Goal: Information Seeking & Learning: Compare options

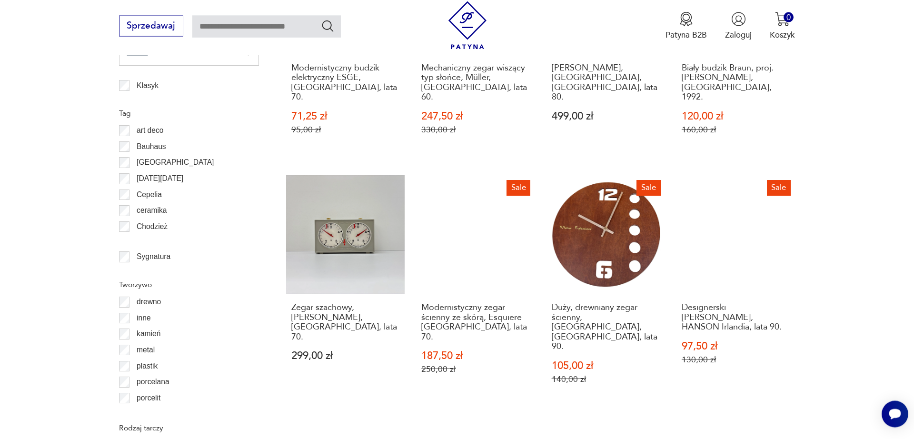
scroll to position [1017, 0]
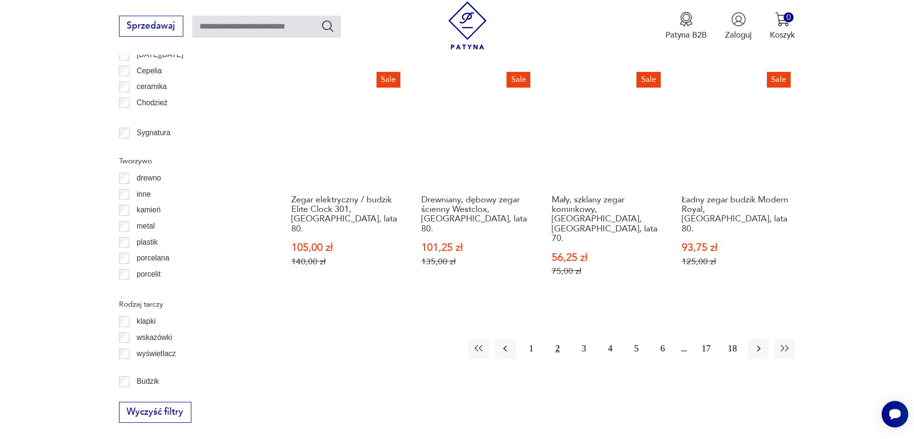
scroll to position [1138, 0]
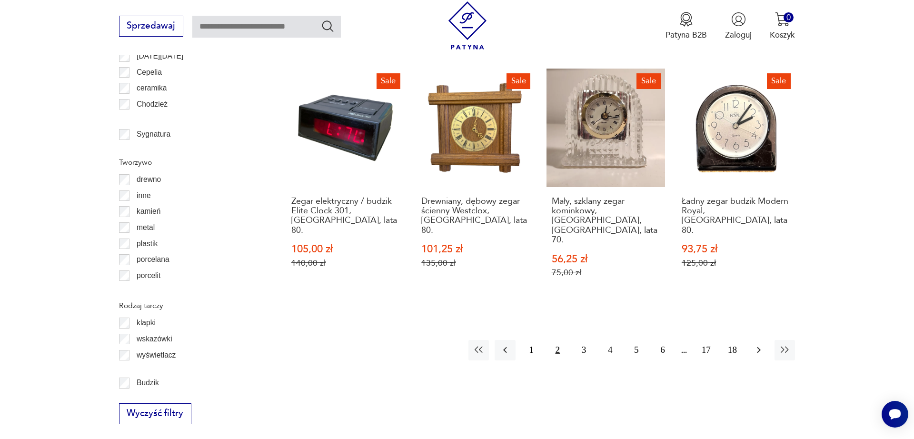
click at [752, 340] on button "button" at bounding box center [759, 350] width 20 height 20
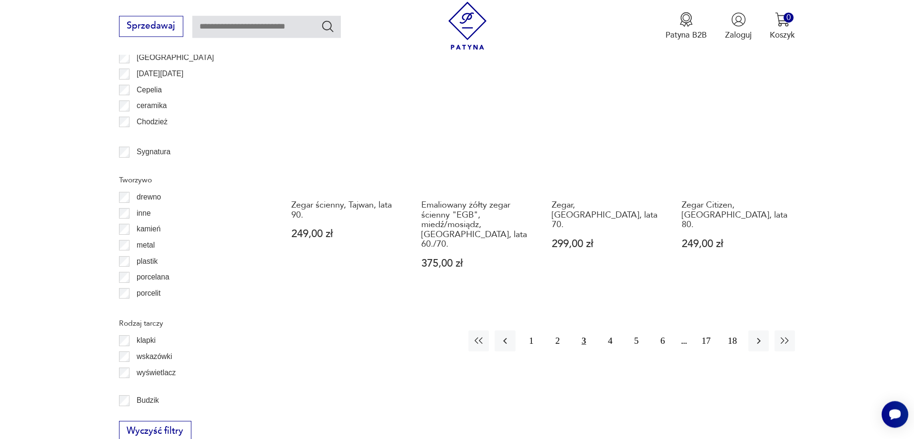
scroll to position [1138, 0]
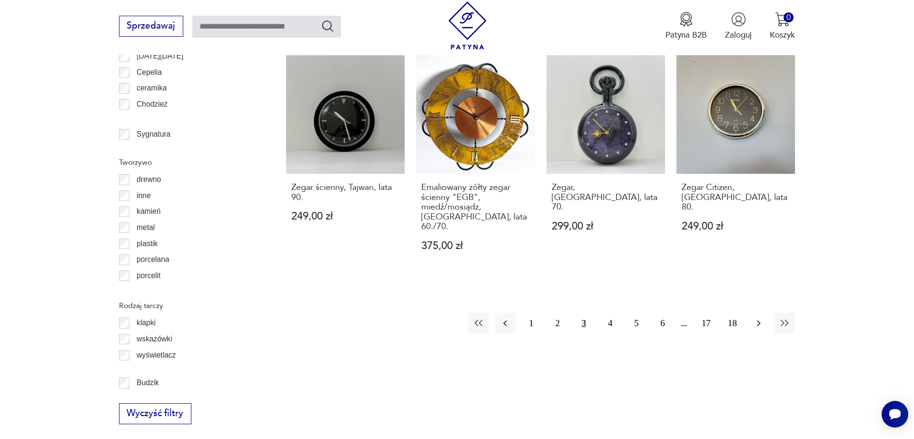
click at [753, 313] on button "button" at bounding box center [759, 323] width 20 height 20
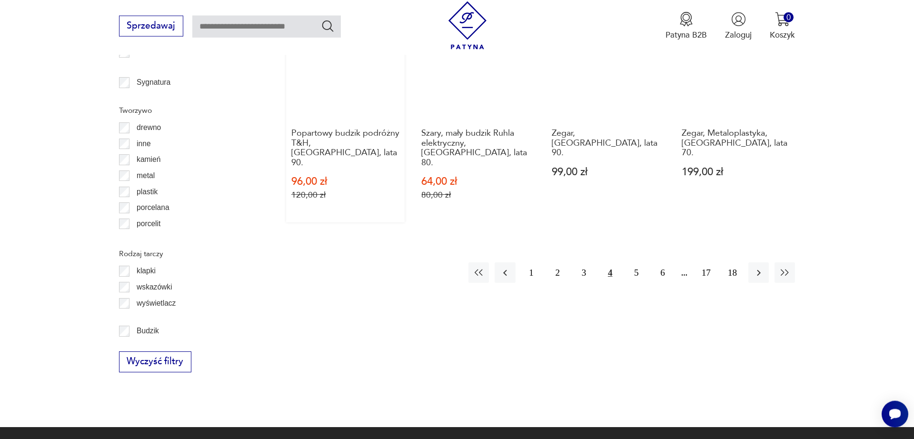
scroll to position [1203, 0]
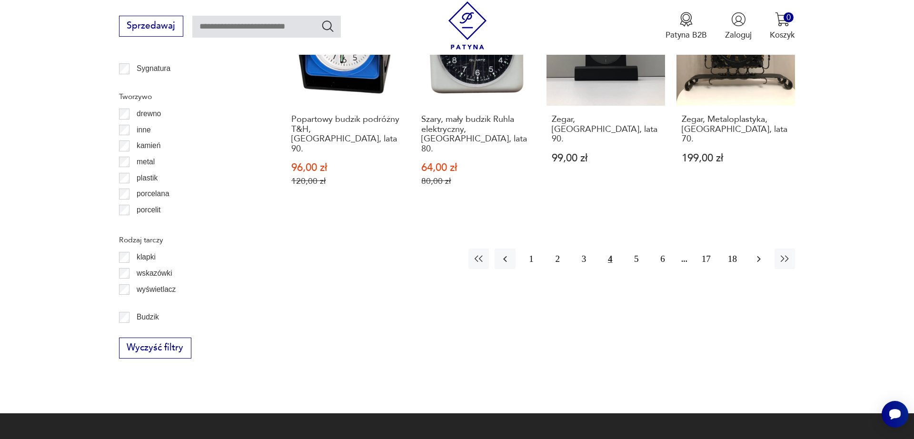
click at [750, 249] on button "button" at bounding box center [759, 259] width 20 height 20
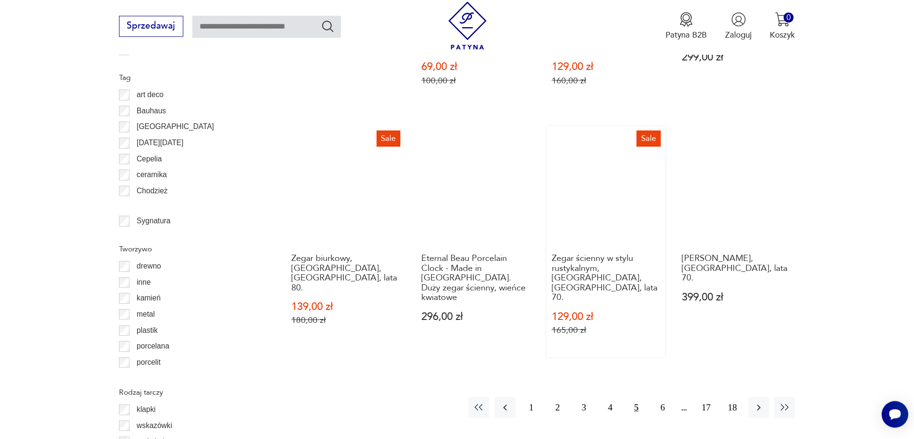
scroll to position [1006, 0]
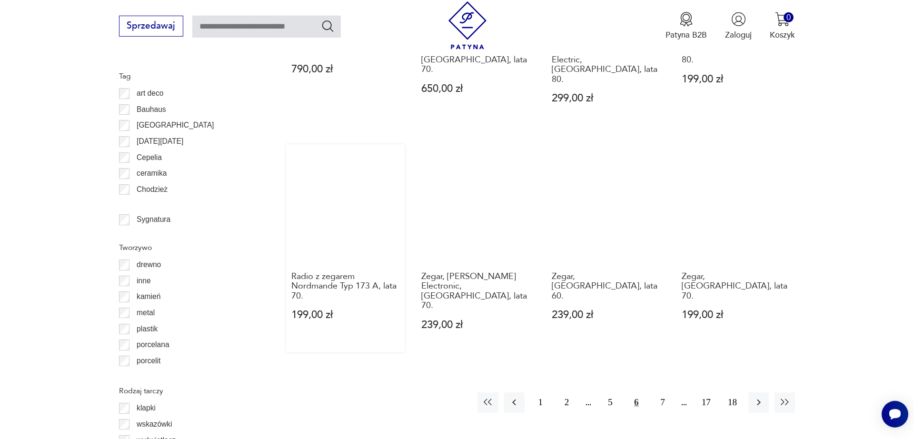
scroll to position [1072, 0]
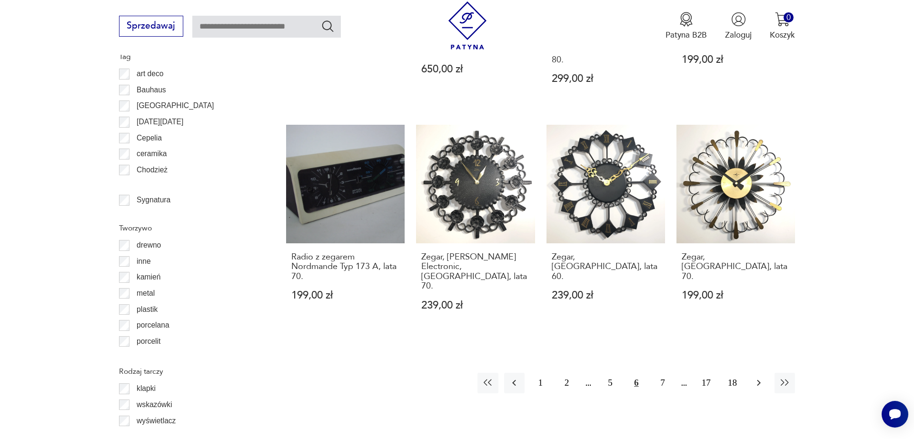
click at [756, 377] on icon "button" at bounding box center [758, 382] width 11 height 11
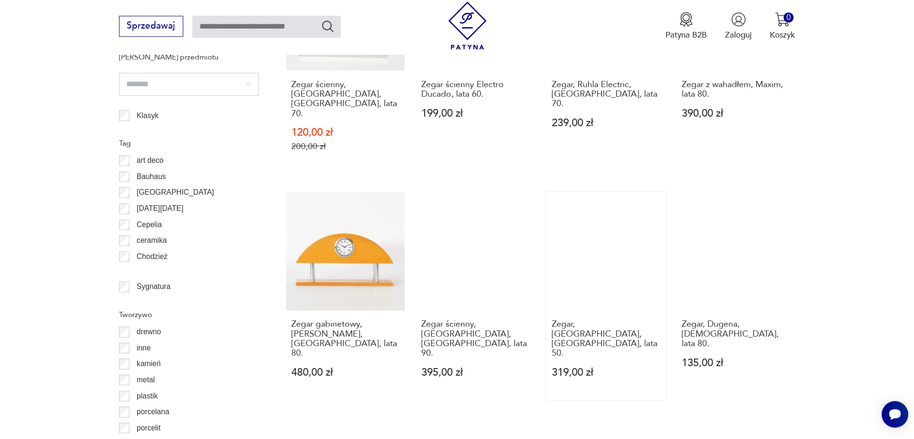
scroll to position [1006, 0]
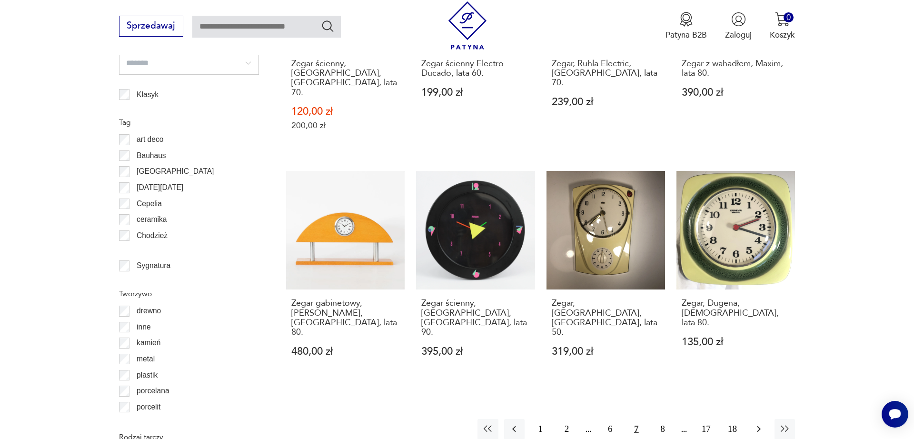
click at [753, 419] on button "button" at bounding box center [759, 429] width 20 height 20
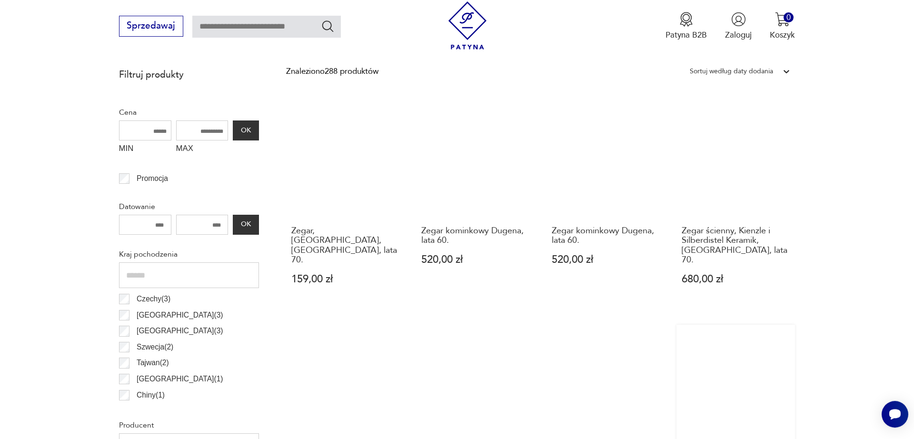
scroll to position [349, 0]
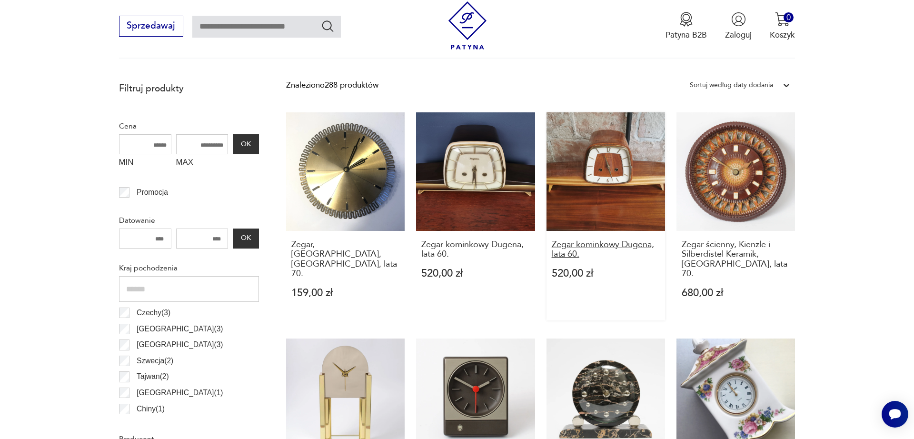
click at [560, 254] on h3 "Zegar kominkowy Dugena, lata 60." at bounding box center [606, 250] width 109 height 20
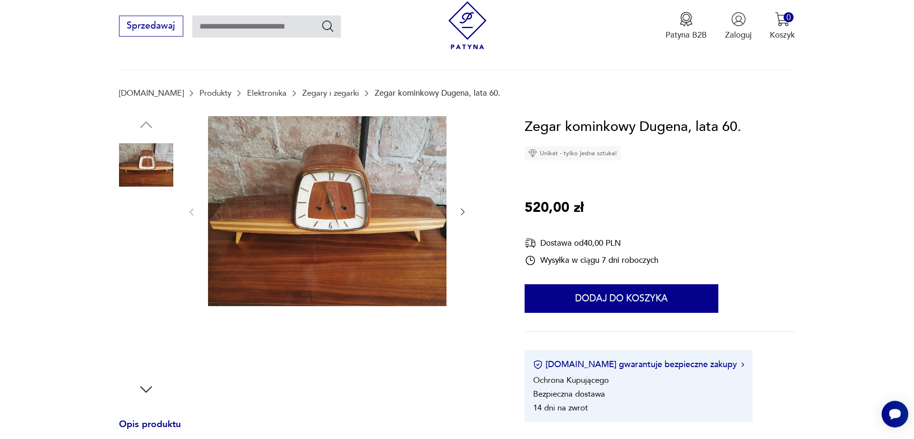
scroll to position [197, 0]
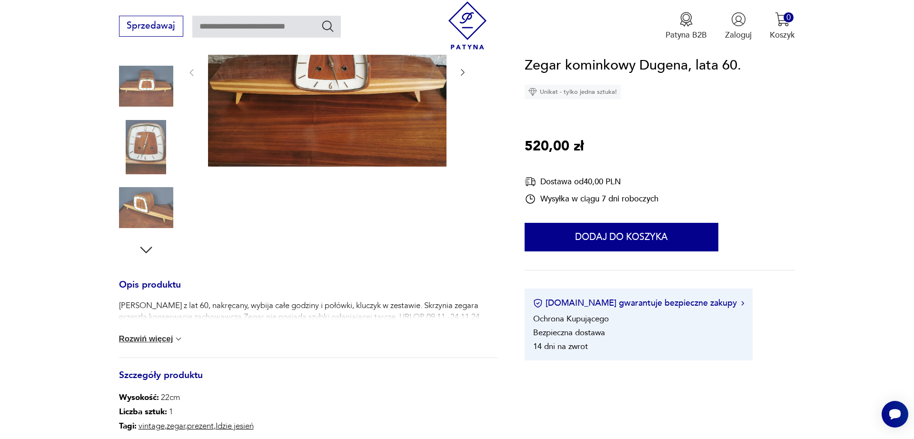
click at [153, 337] on button "Rozwiń więcej" at bounding box center [151, 339] width 65 height 10
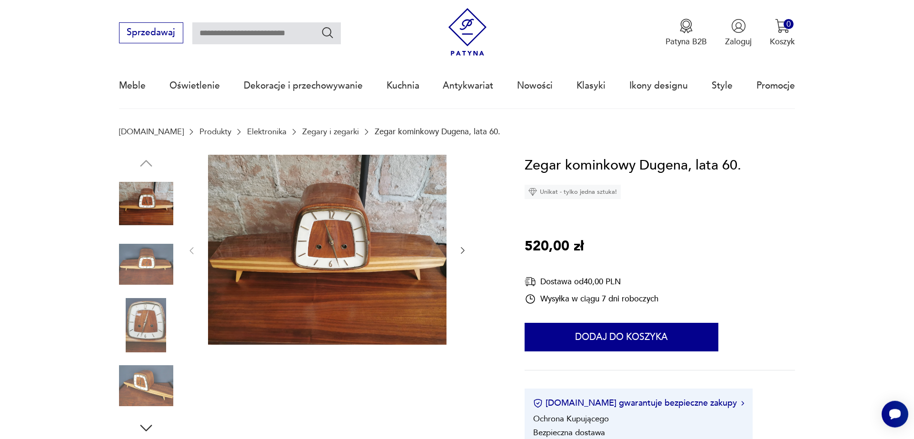
scroll to position [0, 0]
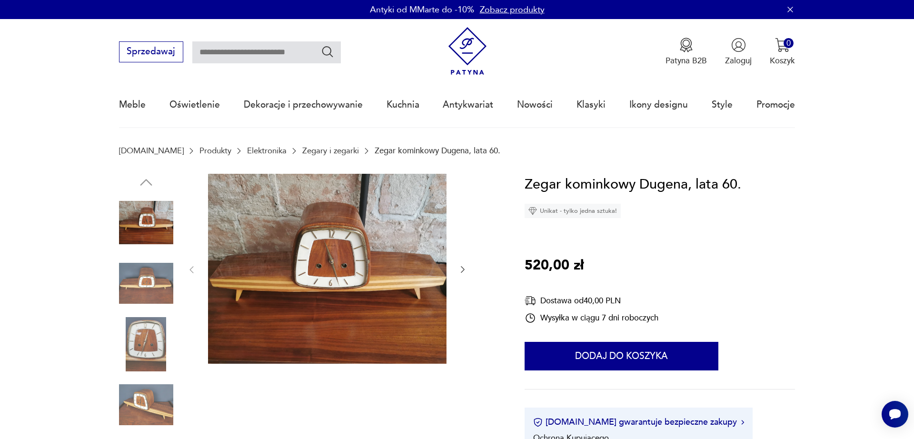
click at [146, 342] on img at bounding box center [146, 344] width 54 height 54
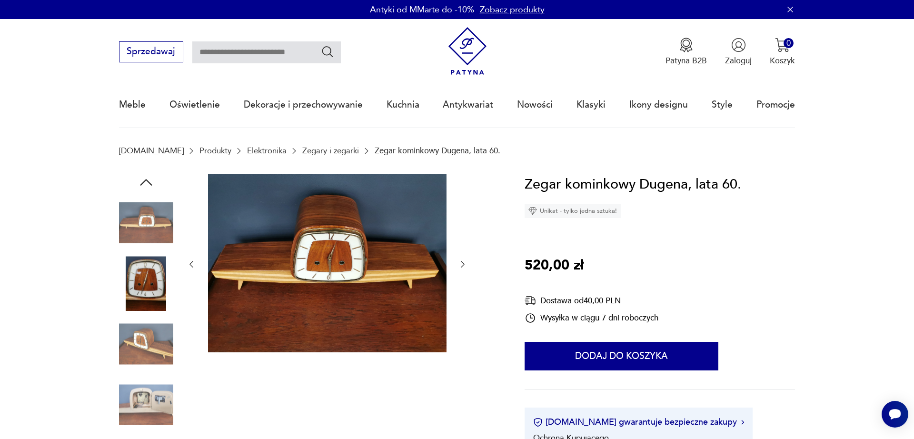
click at [136, 411] on img at bounding box center [146, 405] width 54 height 54
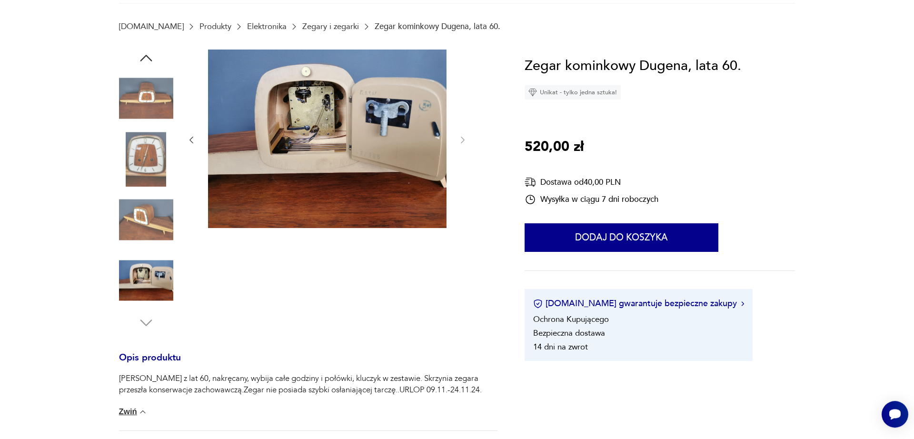
scroll to position [131, 0]
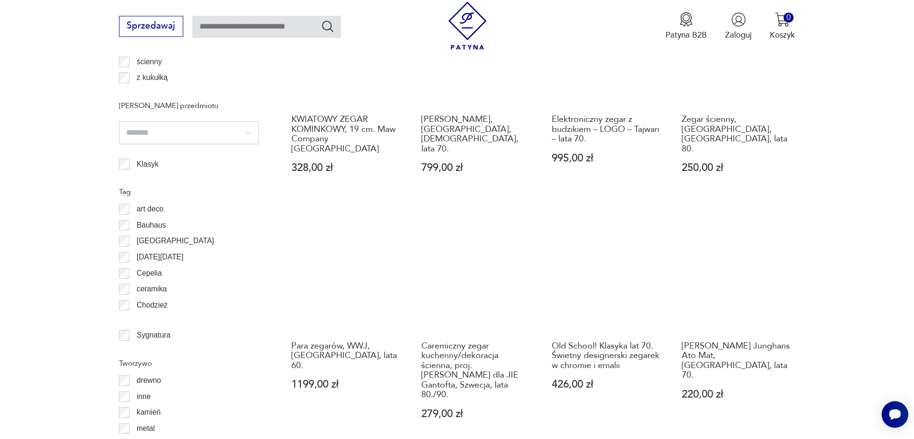
scroll to position [1001, 0]
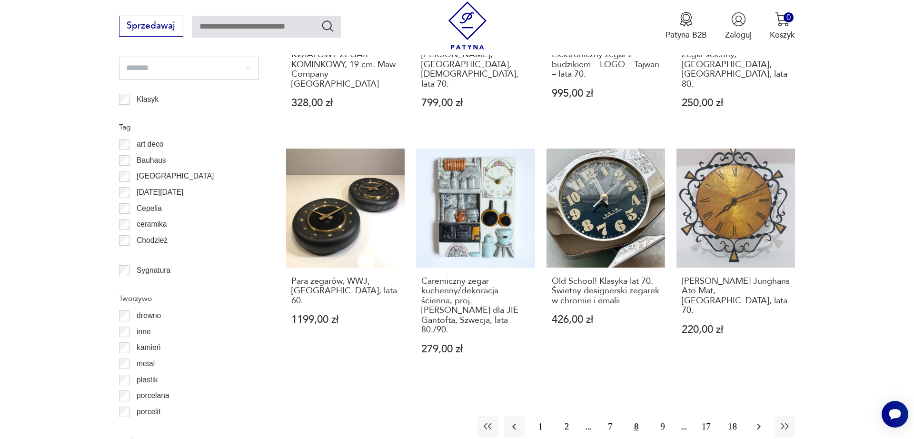
click at [757, 421] on icon "button" at bounding box center [758, 426] width 11 height 11
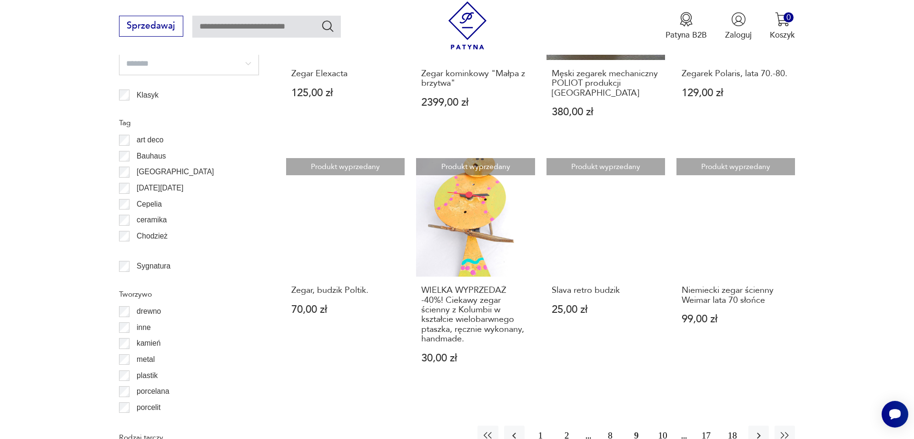
scroll to position [1071, 0]
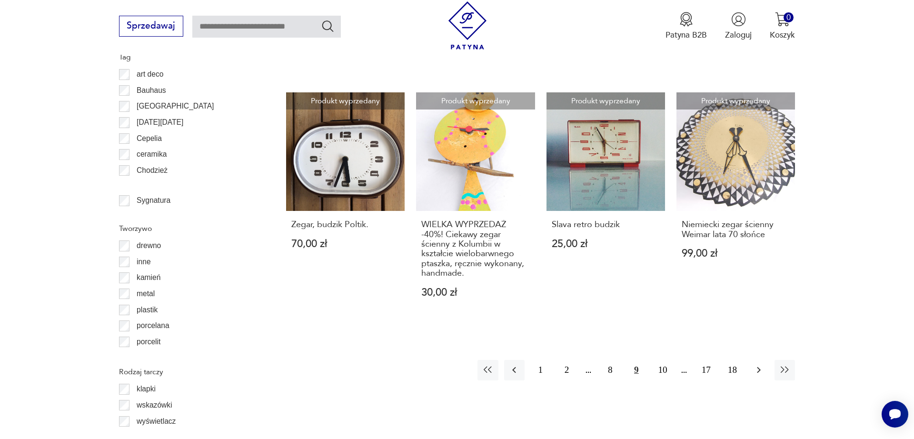
click at [763, 364] on icon "button" at bounding box center [758, 369] width 11 height 11
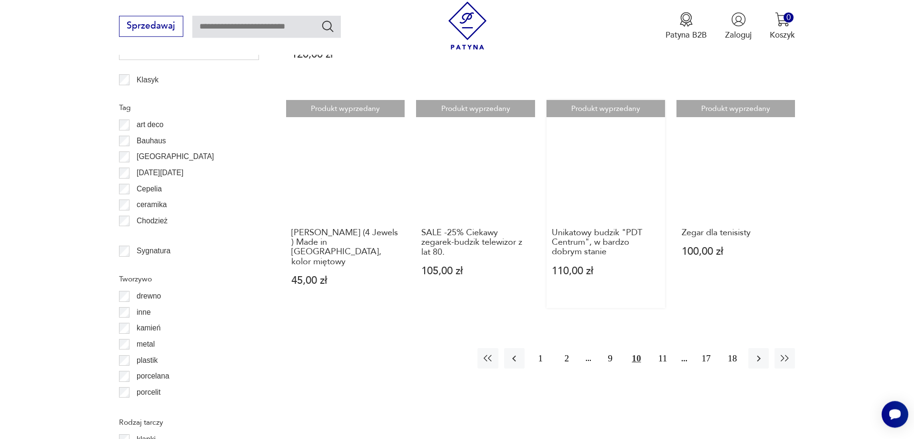
scroll to position [1071, 0]
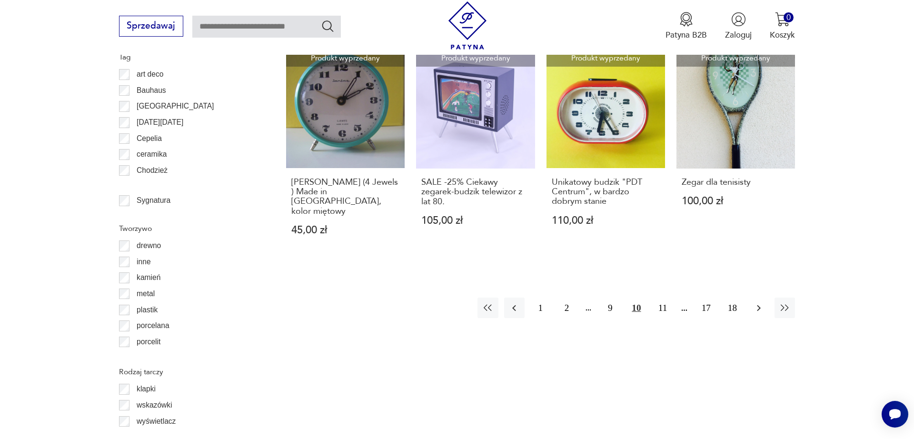
click at [750, 298] on button "button" at bounding box center [759, 308] width 20 height 20
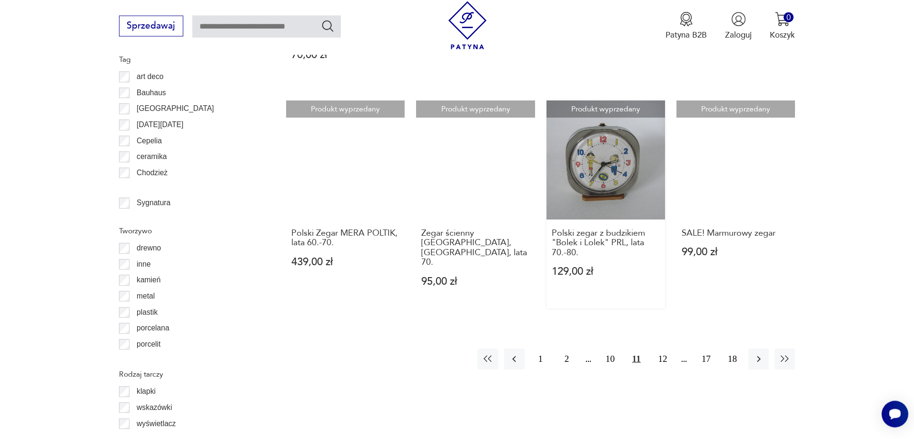
scroll to position [1071, 0]
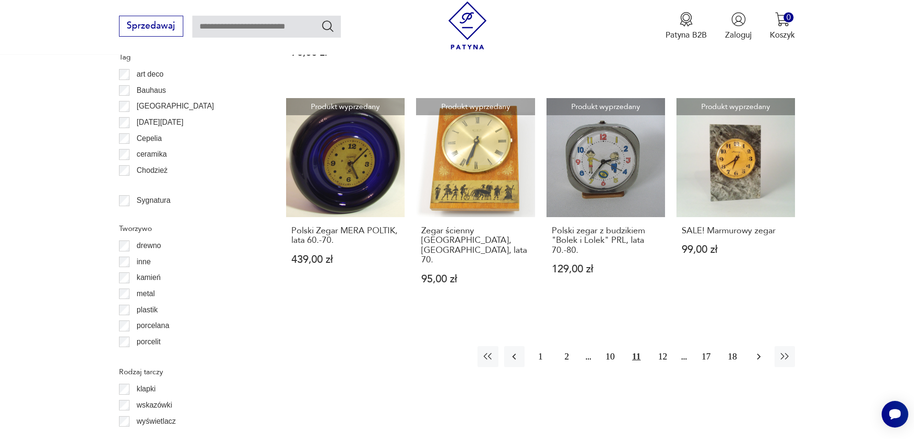
click at [759, 351] on icon "button" at bounding box center [758, 356] width 11 height 11
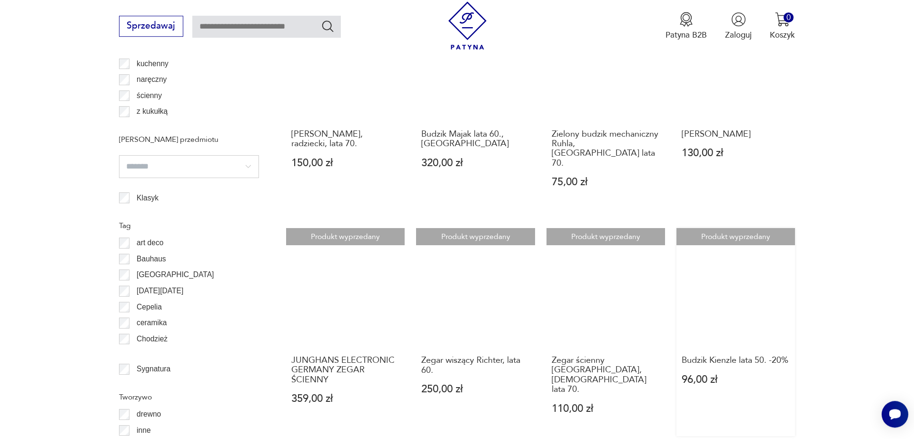
scroll to position [1006, 0]
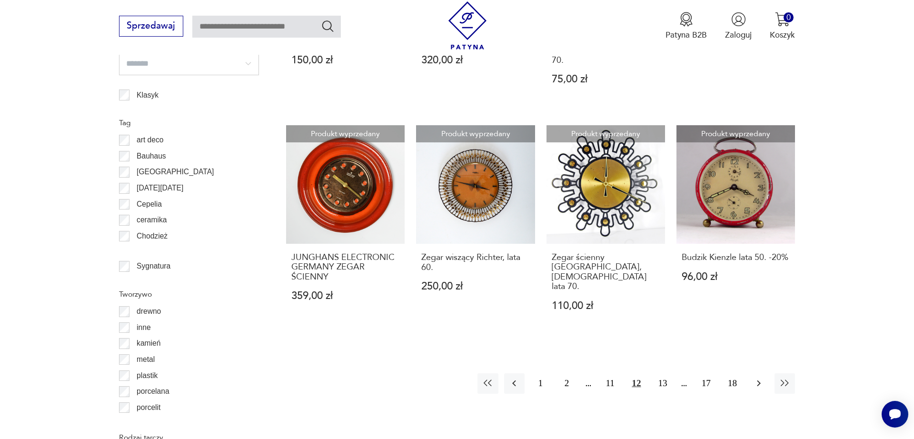
click at [763, 378] on icon "button" at bounding box center [758, 383] width 11 height 11
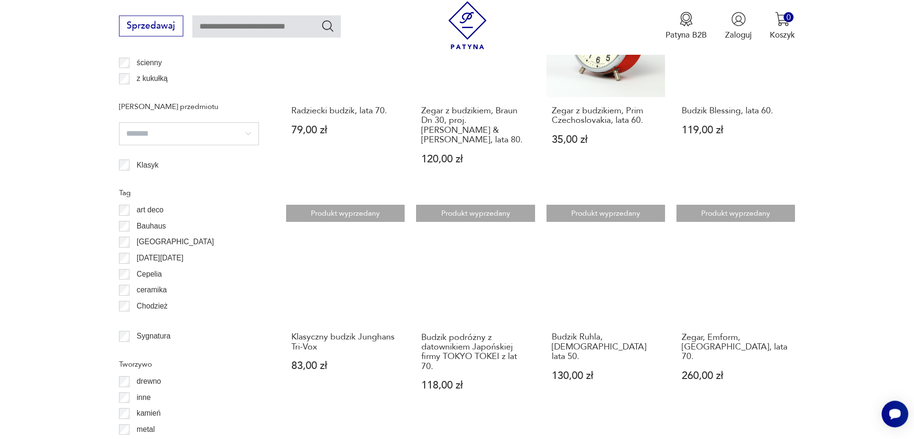
scroll to position [940, 0]
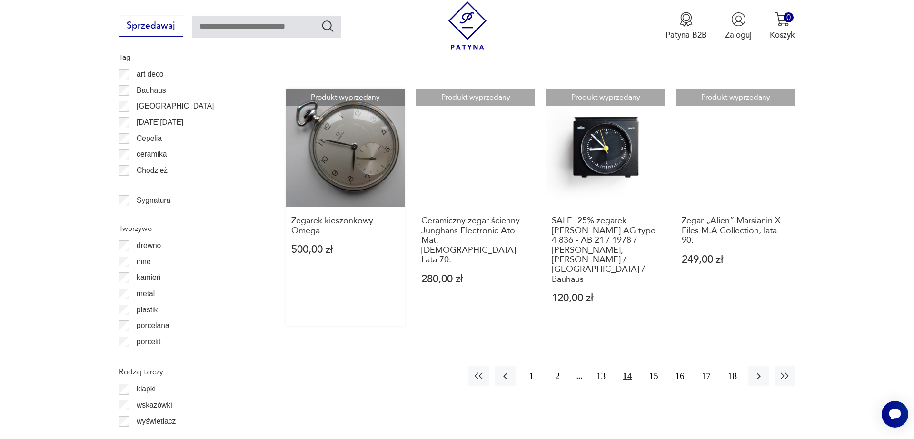
scroll to position [1006, 0]
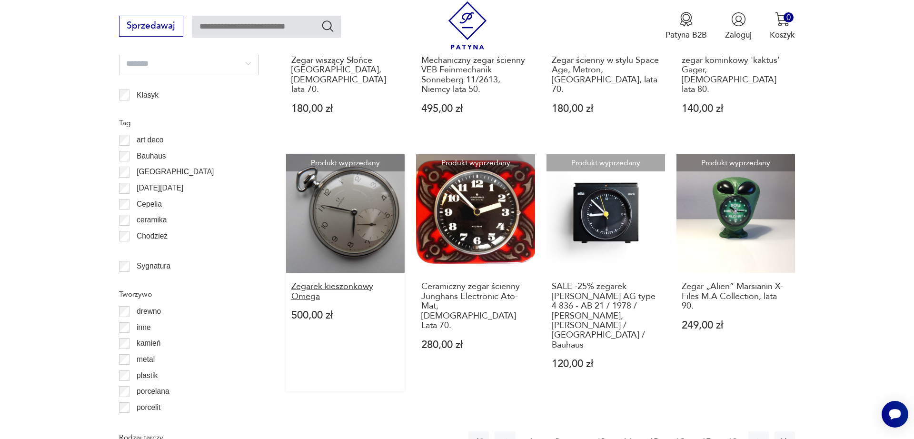
click at [328, 282] on h3 "Zegarek kieszonkowy Omega" at bounding box center [345, 292] width 109 height 20
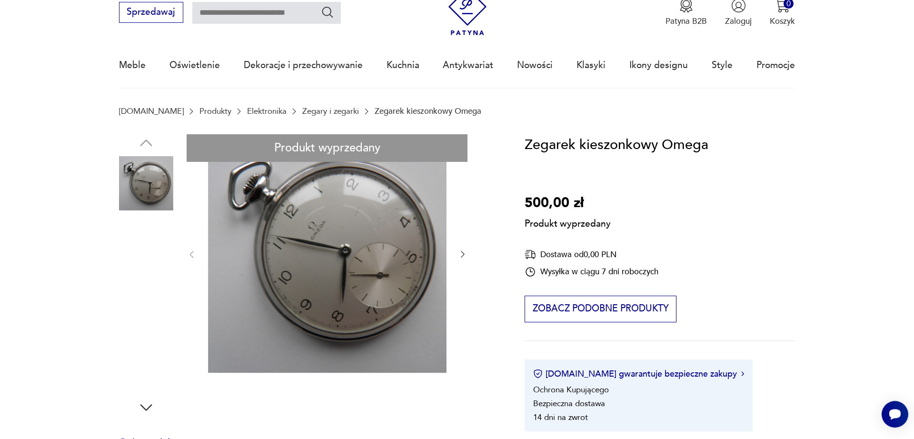
scroll to position [131, 0]
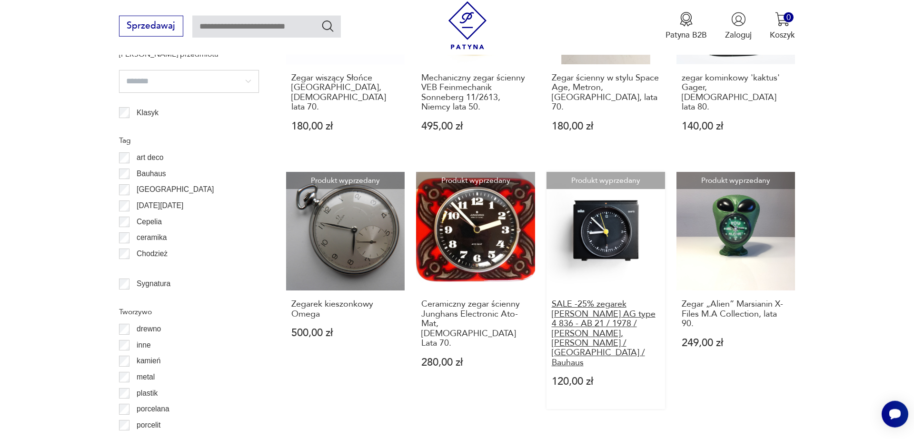
scroll to position [1111, 0]
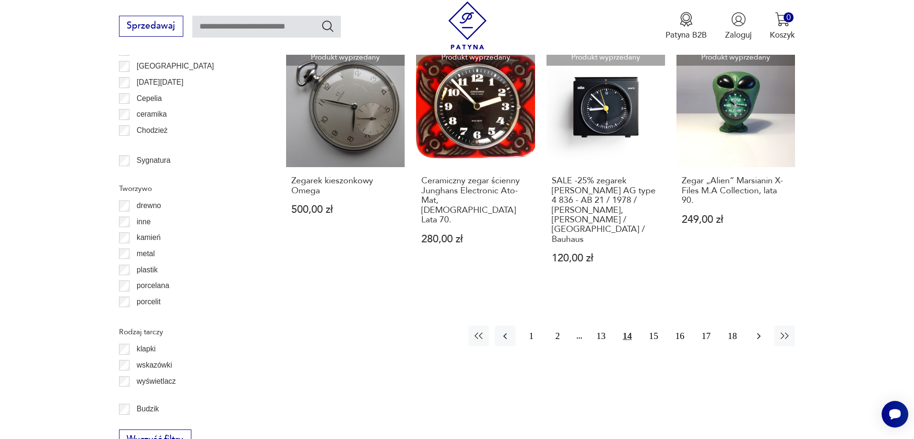
click at [756, 330] on icon "button" at bounding box center [758, 335] width 11 height 11
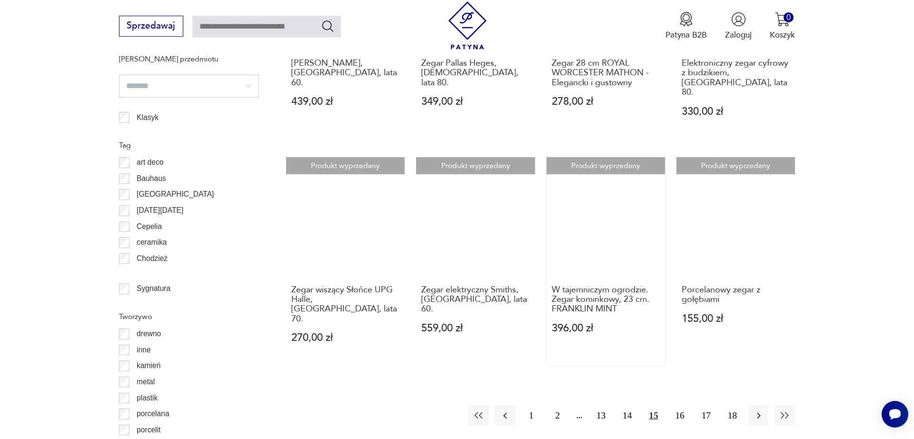
scroll to position [1006, 0]
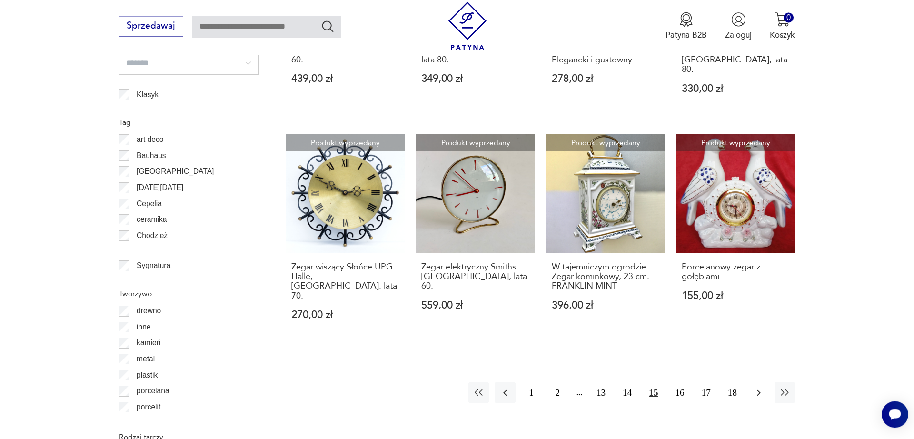
click at [766, 382] on button "button" at bounding box center [759, 392] width 20 height 20
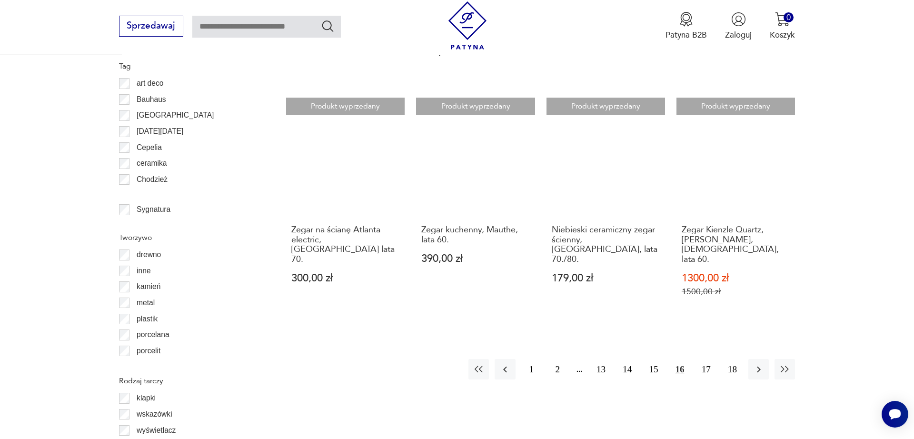
scroll to position [1072, 0]
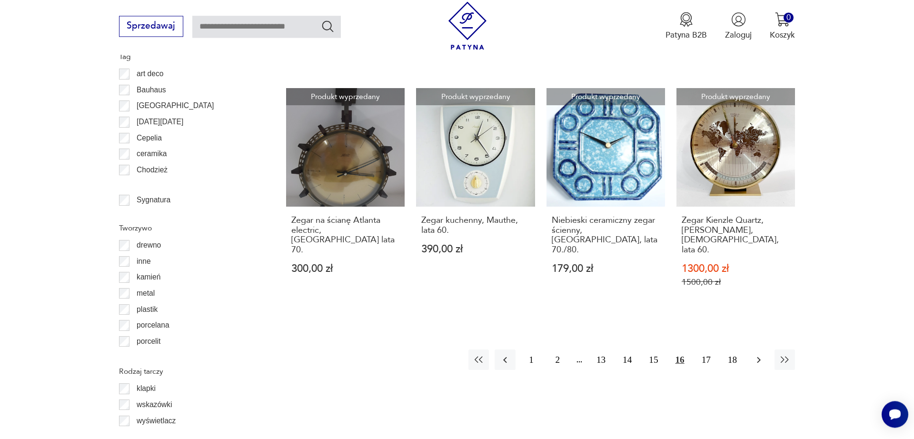
click at [752, 350] on button "button" at bounding box center [759, 360] width 20 height 20
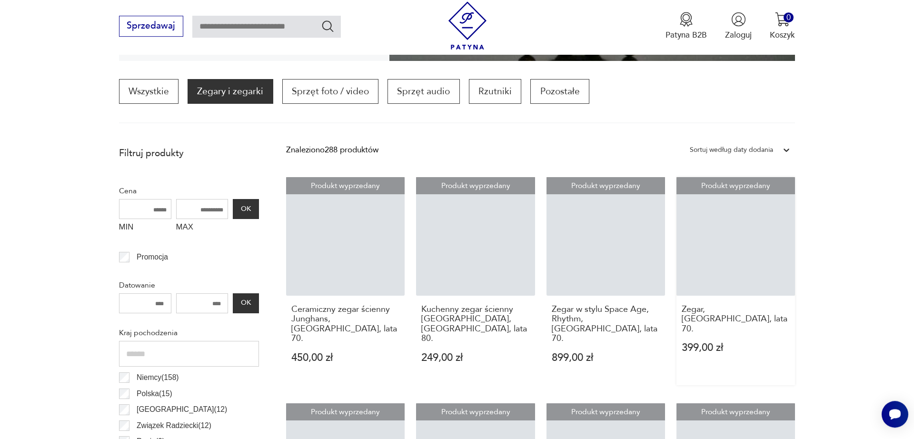
scroll to position [283, 0]
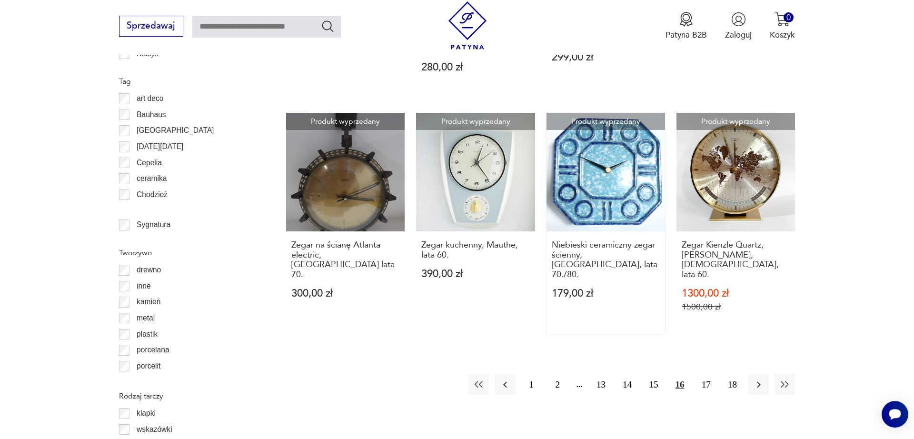
scroll to position [1072, 0]
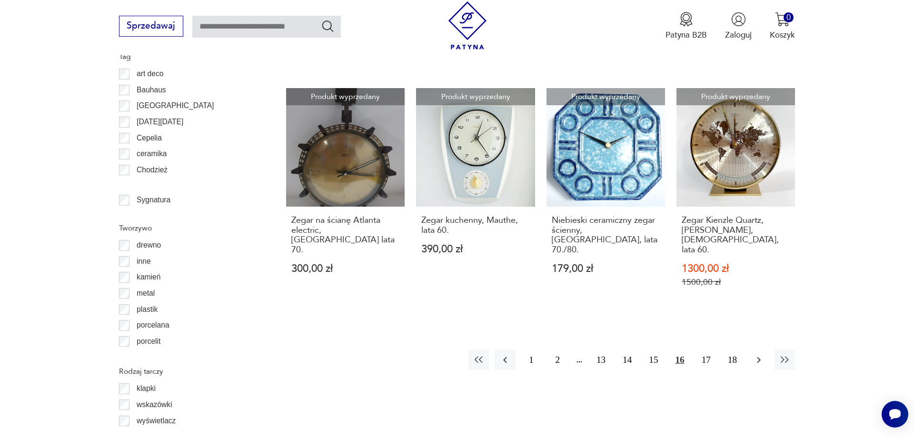
click at [761, 354] on icon "button" at bounding box center [758, 359] width 11 height 11
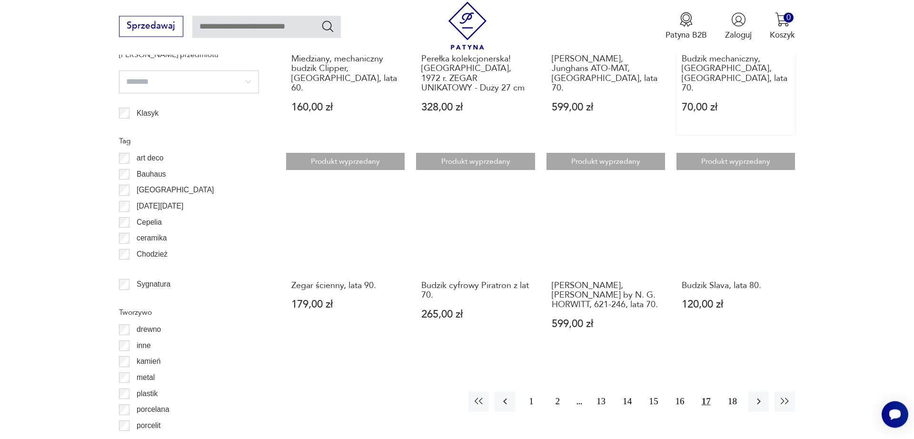
scroll to position [1006, 0]
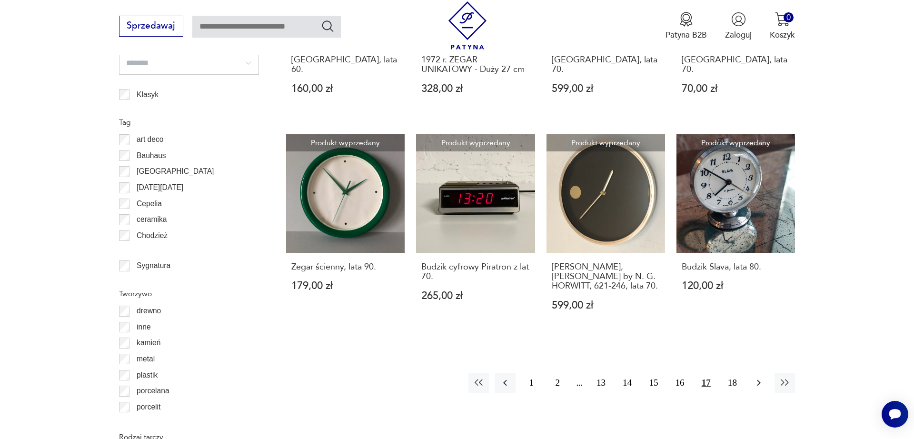
click at [751, 373] on button "button" at bounding box center [759, 383] width 20 height 20
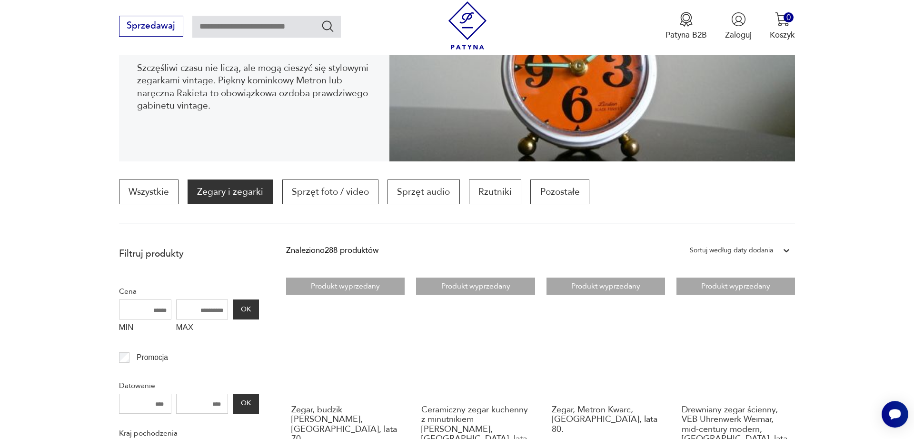
scroll to position [197, 0]
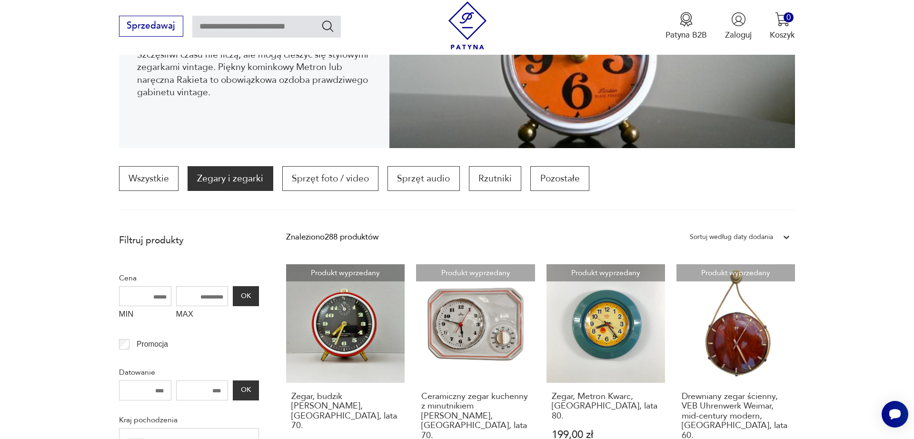
click at [241, 181] on p "Zegary i zegarki" at bounding box center [230, 178] width 85 height 25
click at [151, 174] on link "Wszystkie" at bounding box center [149, 178] width 60 height 25
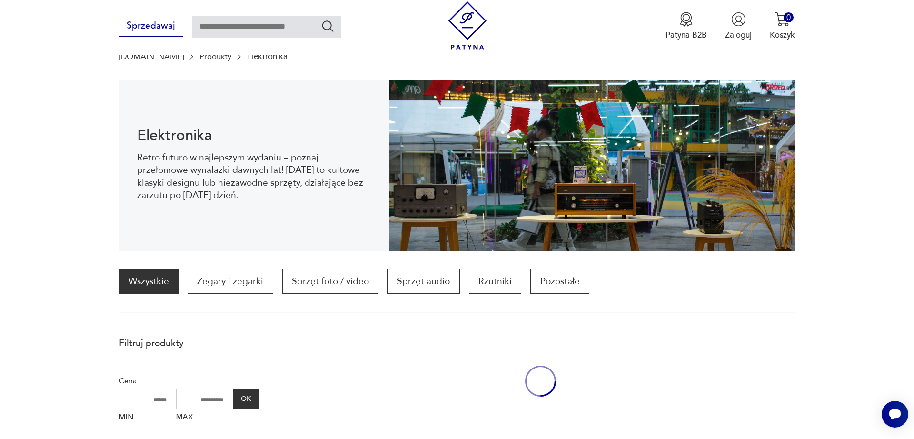
scroll to position [93, 0]
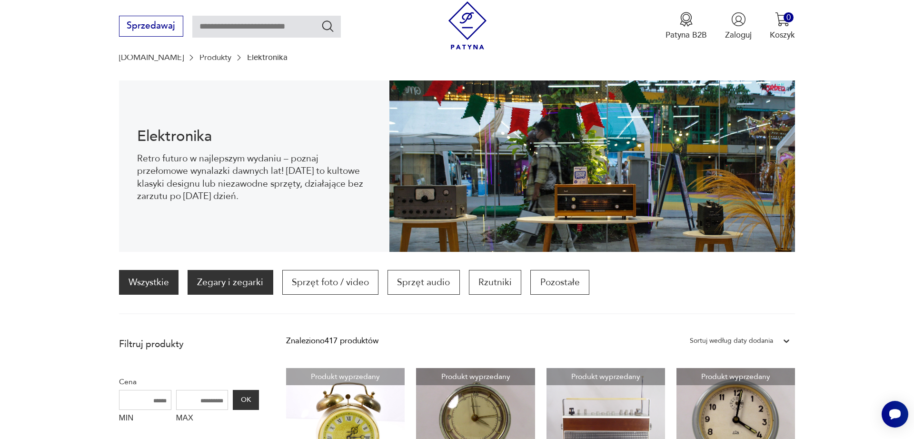
click at [213, 278] on p "Zegary i zegarki" at bounding box center [230, 282] width 85 height 25
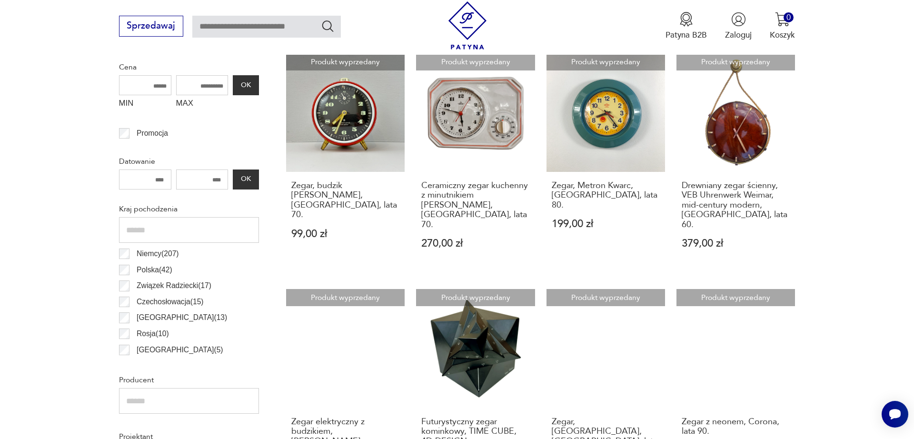
scroll to position [415, 0]
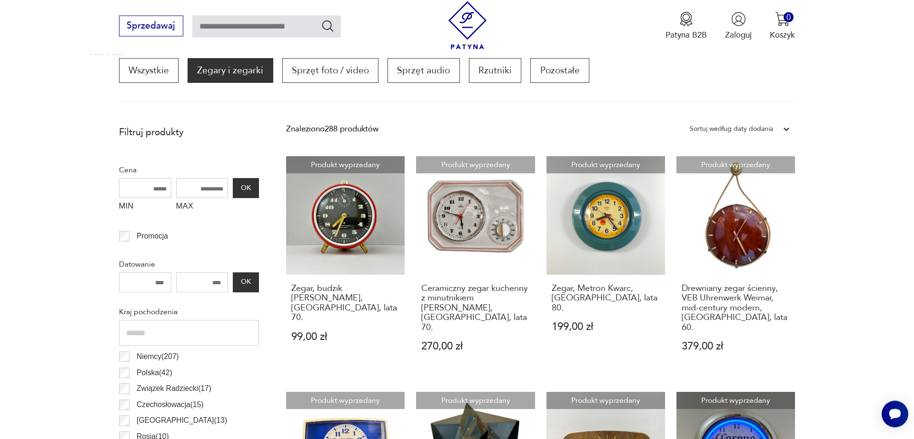
scroll to position [283, 0]
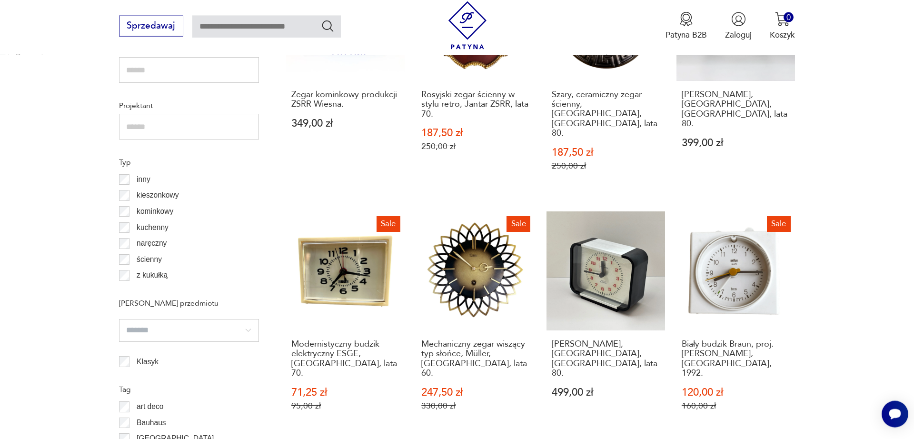
scroll to position [743, 0]
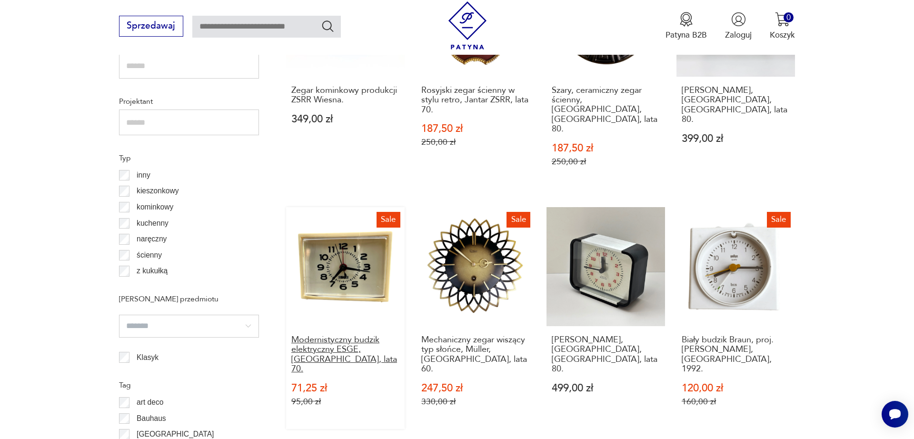
click at [353, 335] on h3 "Modernistyczny budzik elektryczny ESGE, [GEOGRAPHIC_DATA], lata 70." at bounding box center [345, 354] width 109 height 39
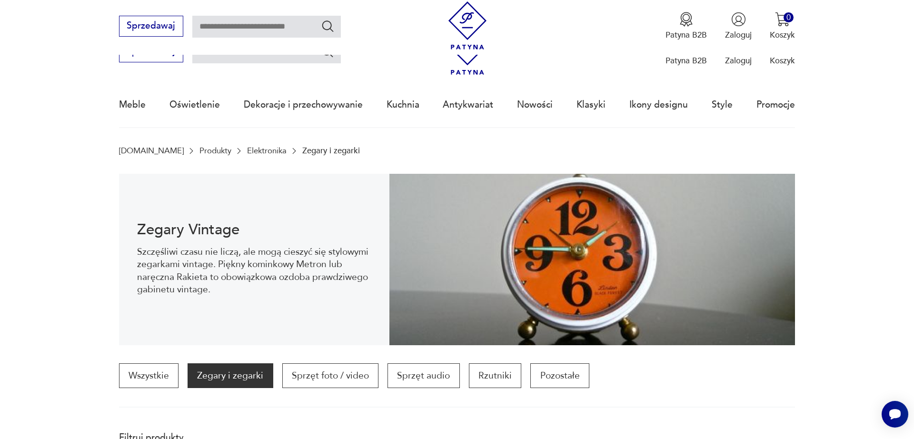
scroll to position [345, 0]
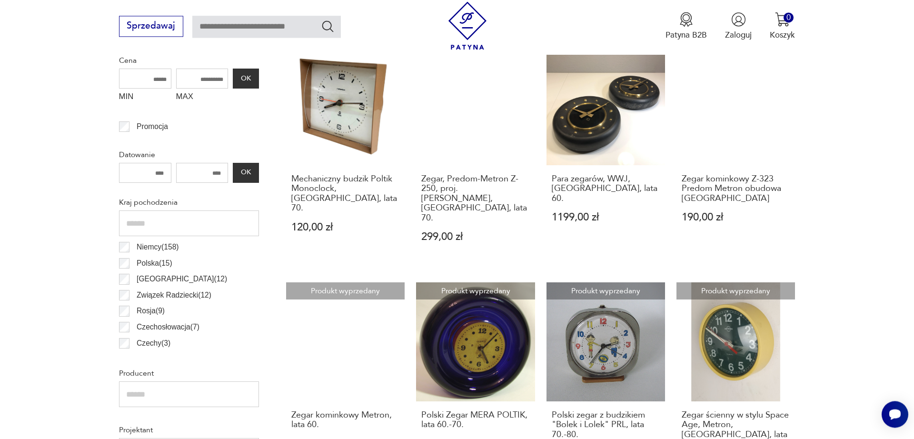
scroll to position [480, 0]
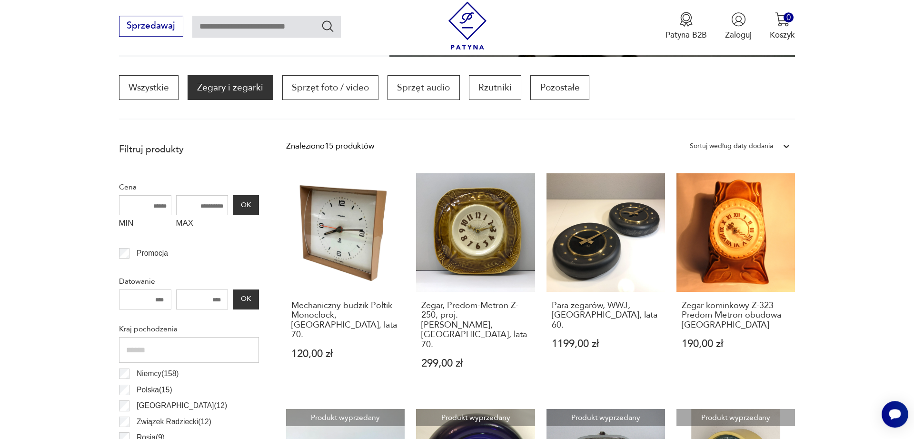
scroll to position [283, 0]
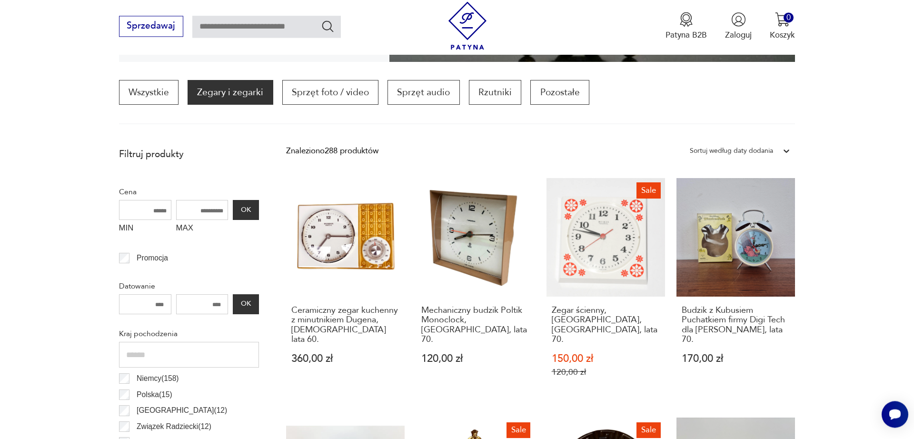
click at [126, 385] on div "Niemcy ( 158 )" at bounding box center [189, 378] width 140 height 16
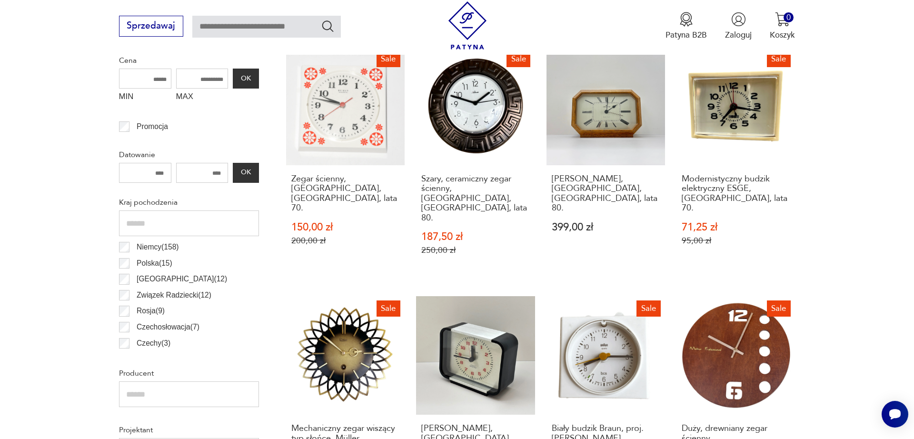
scroll to position [349, 0]
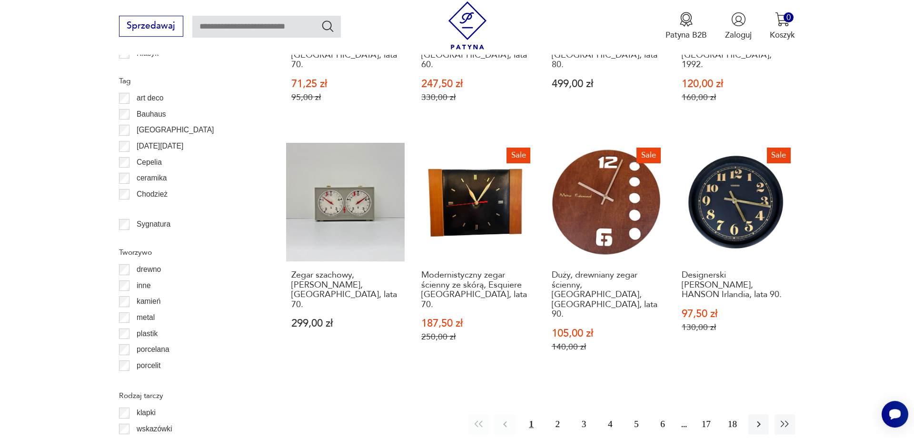
scroll to position [1072, 0]
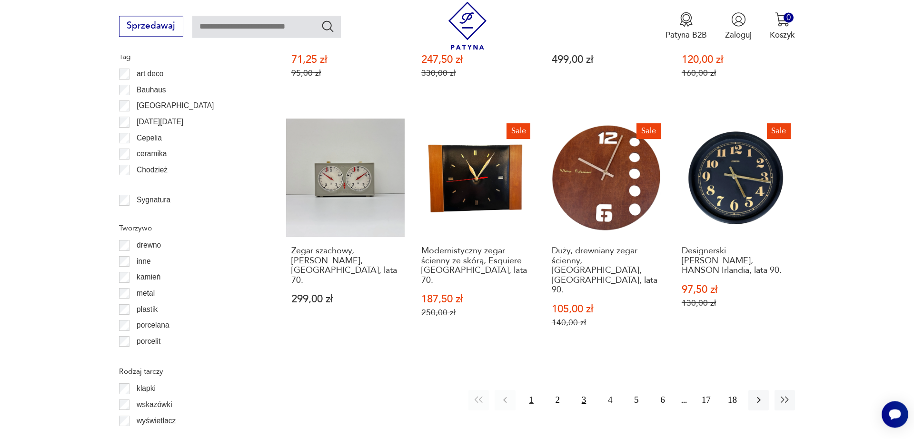
click at [590, 390] on button "3" at bounding box center [584, 400] width 20 height 20
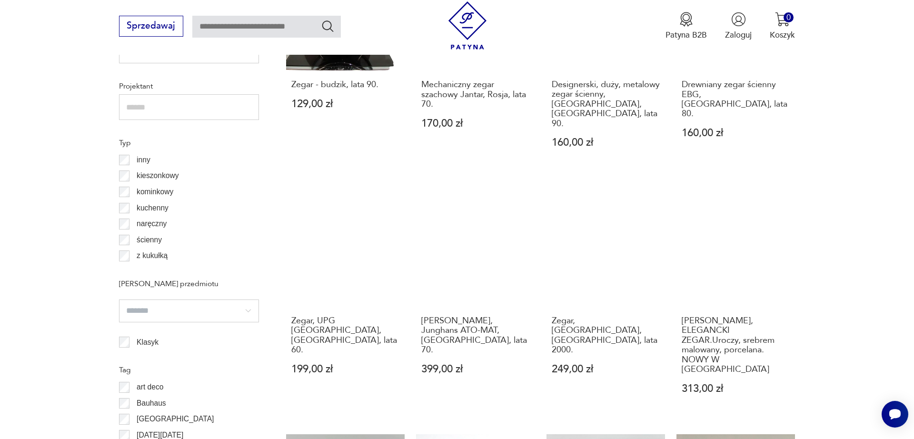
scroll to position [743, 0]
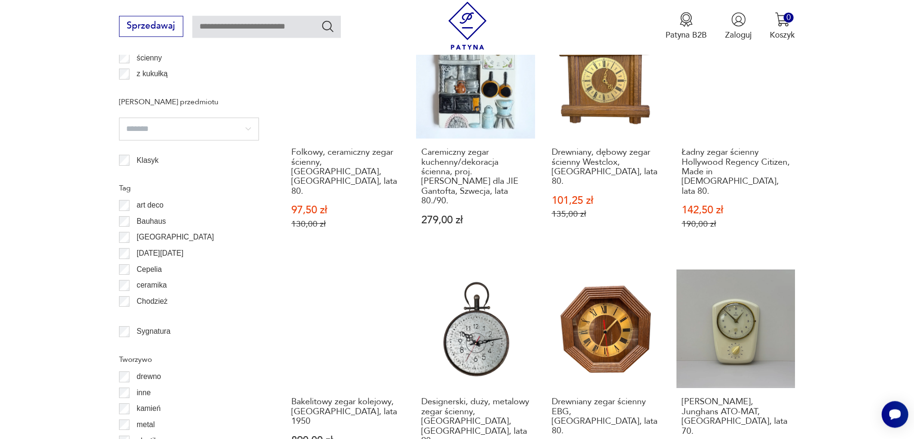
scroll to position [1006, 0]
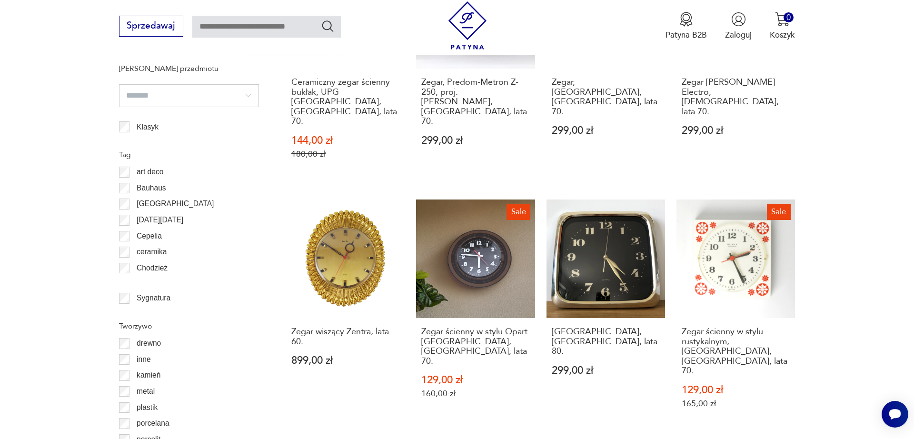
scroll to position [1006, 0]
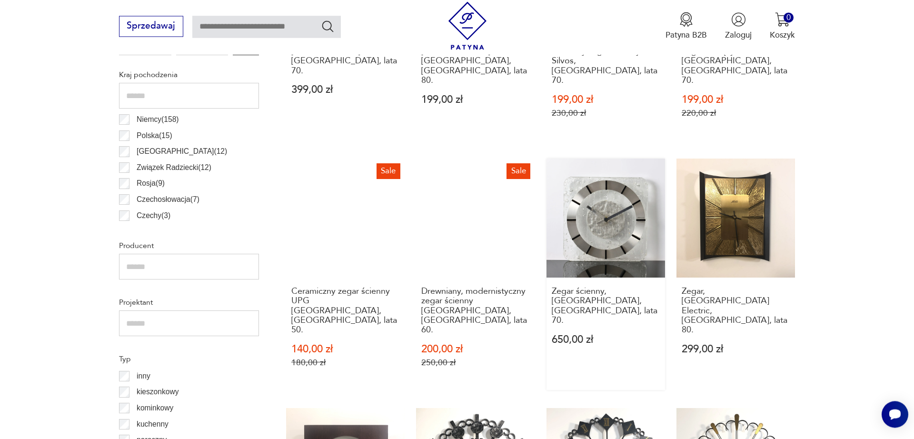
scroll to position [546, 0]
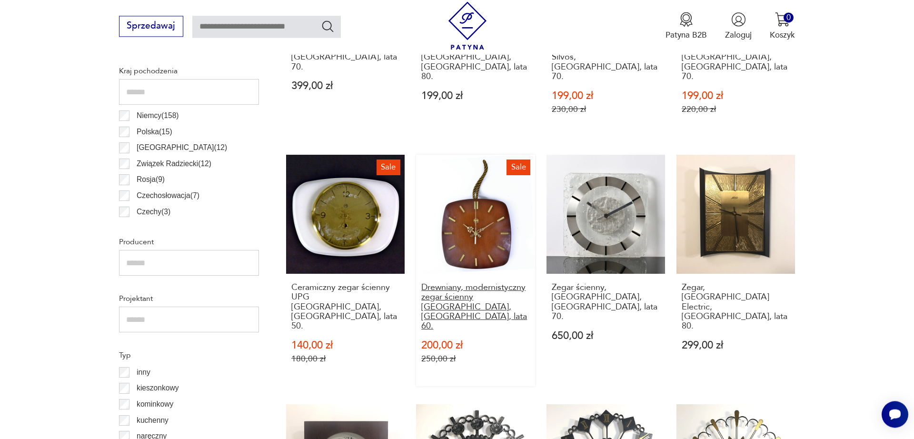
click at [441, 287] on h3 "Drewniany, modernistyczny zegar ścienny [GEOGRAPHIC_DATA], [GEOGRAPHIC_DATA], l…" at bounding box center [475, 307] width 109 height 49
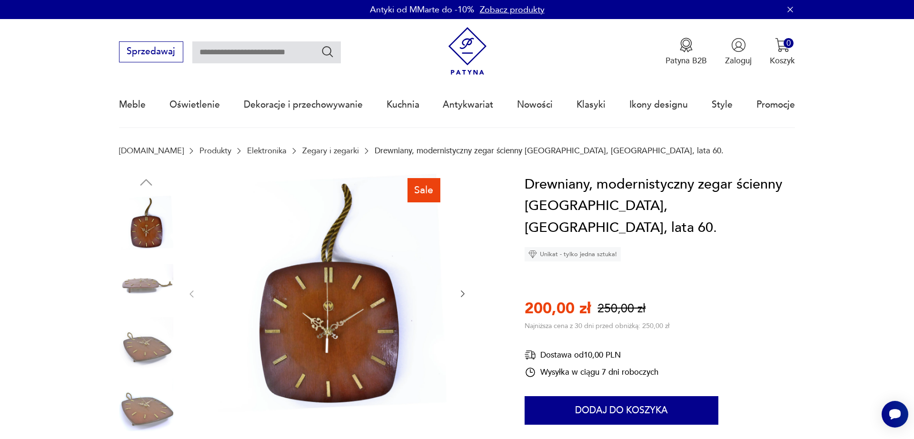
click at [160, 350] on img at bounding box center [146, 344] width 54 height 54
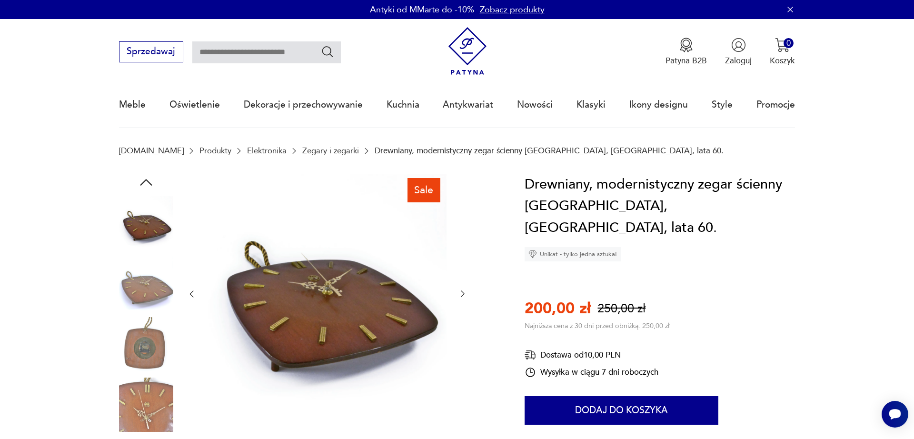
click at [153, 359] on img at bounding box center [146, 344] width 54 height 54
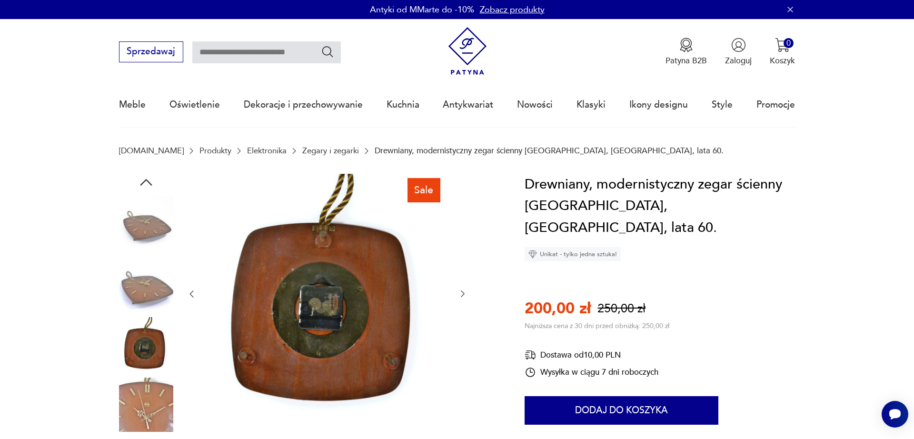
click at [145, 398] on img at bounding box center [146, 405] width 54 height 54
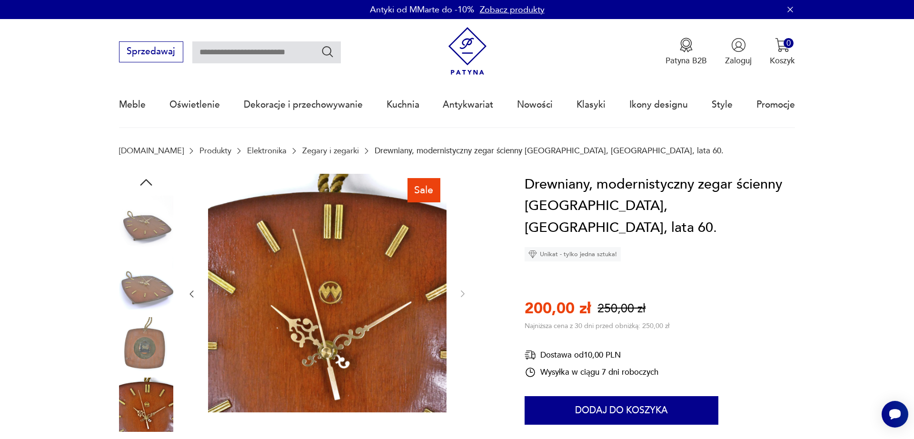
click at [139, 356] on img at bounding box center [146, 344] width 54 height 54
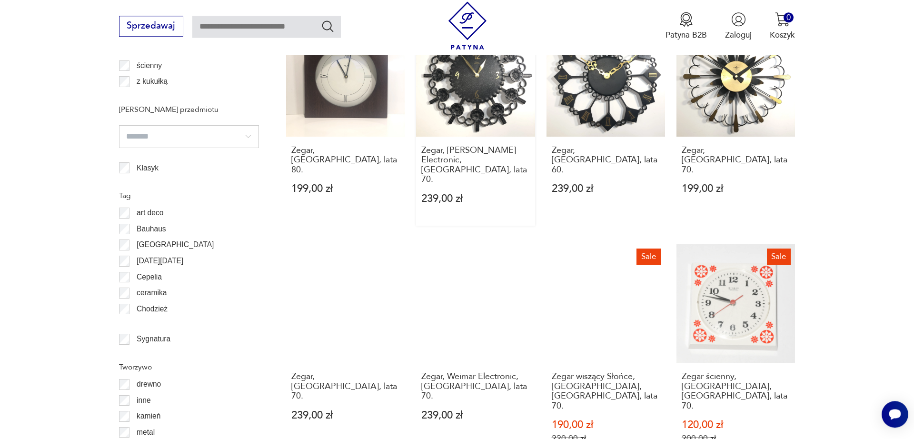
scroll to position [979, 0]
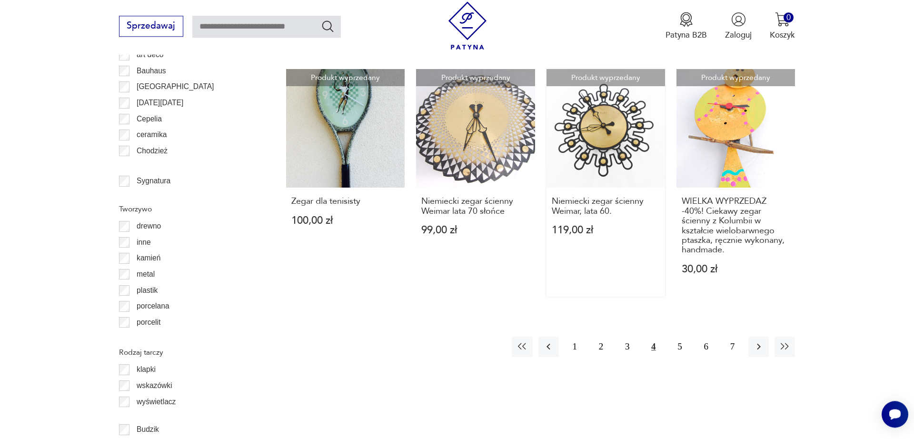
scroll to position [1138, 0]
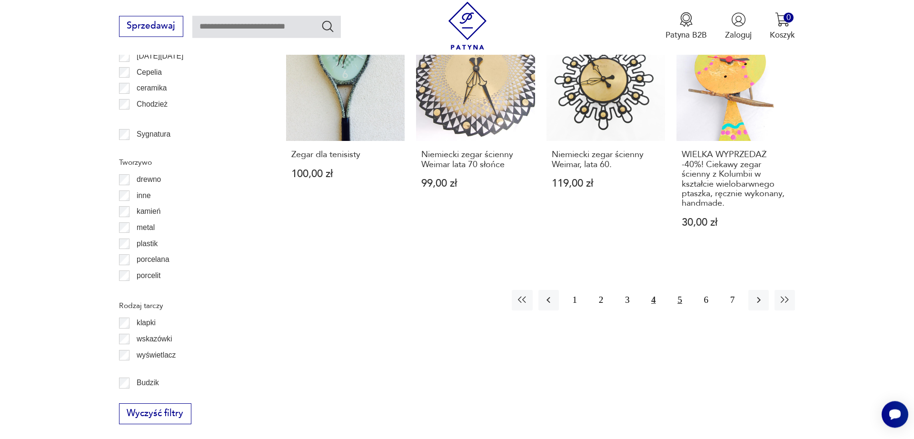
click at [677, 290] on button "5" at bounding box center [680, 300] width 20 height 20
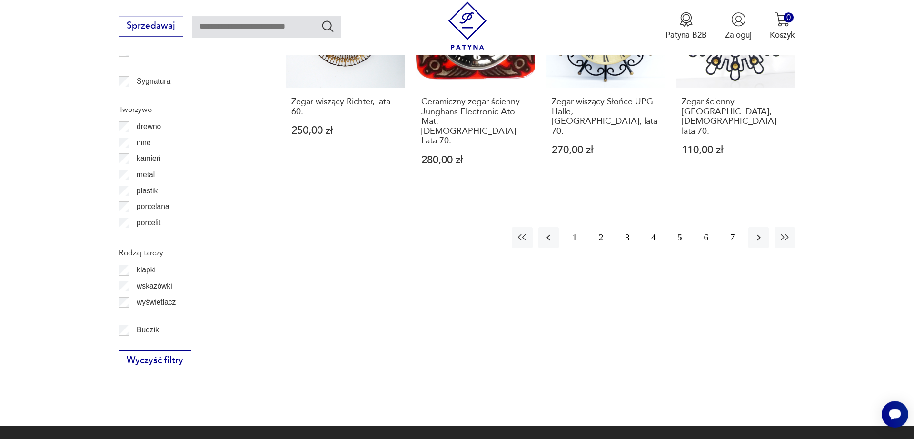
scroll to position [1203, 0]
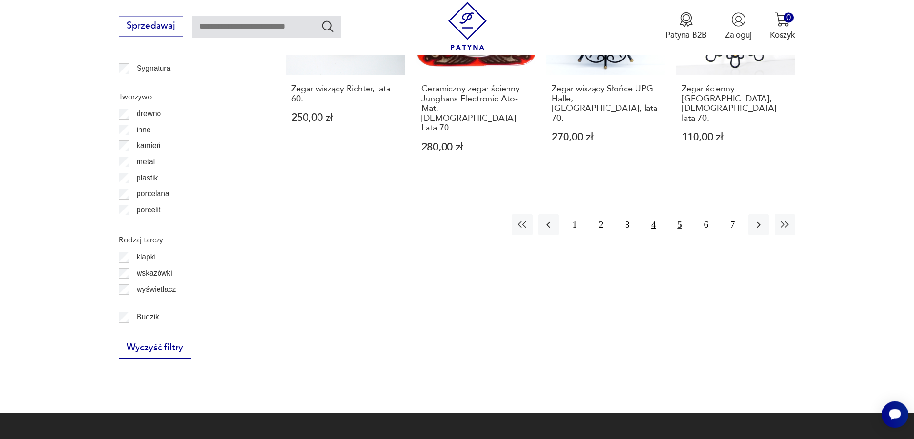
click at [649, 214] on button "4" at bounding box center [653, 224] width 20 height 20
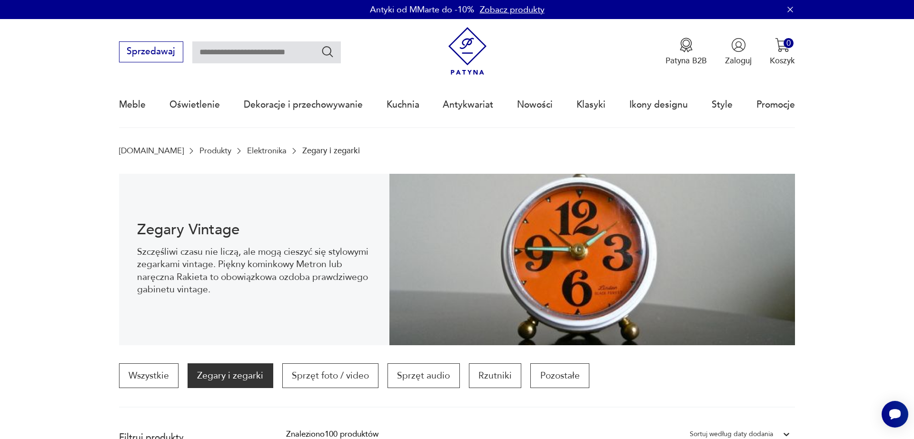
click at [221, 55] on input "text" at bounding box center [266, 52] width 149 height 22
type input "*******"
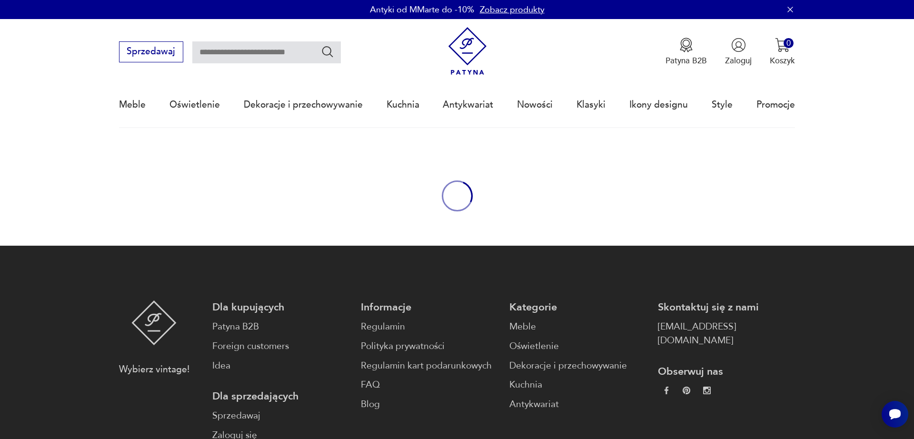
type input "*******"
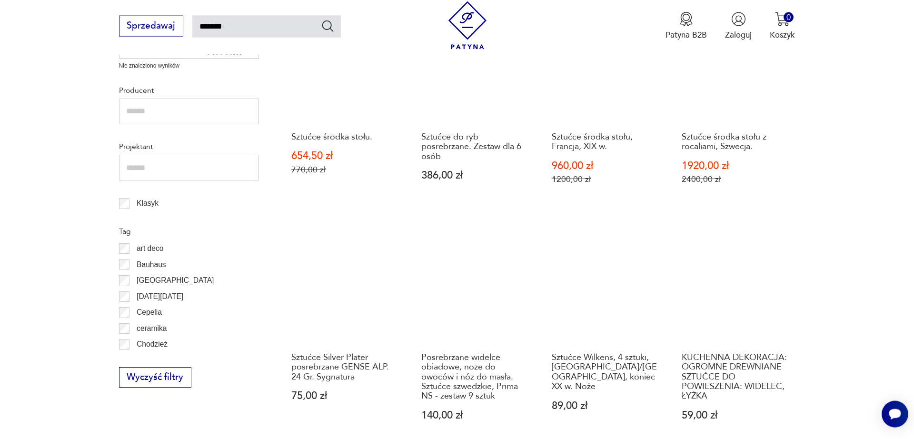
scroll to position [522, 0]
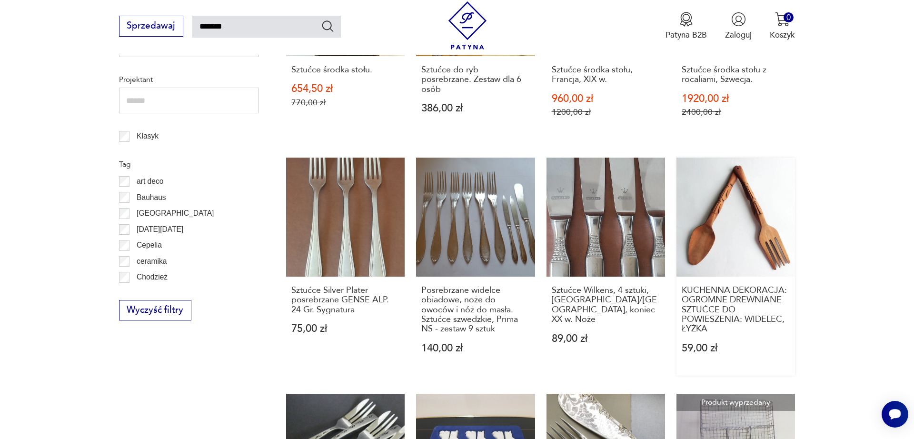
click at [729, 211] on link "KUCHENNA DEKORACJA: OGROMNE DREWNIANE SZTUĆCE DO POWIESZENIA: WIDELEC, ŁYŻKA 59…" at bounding box center [736, 267] width 119 height 218
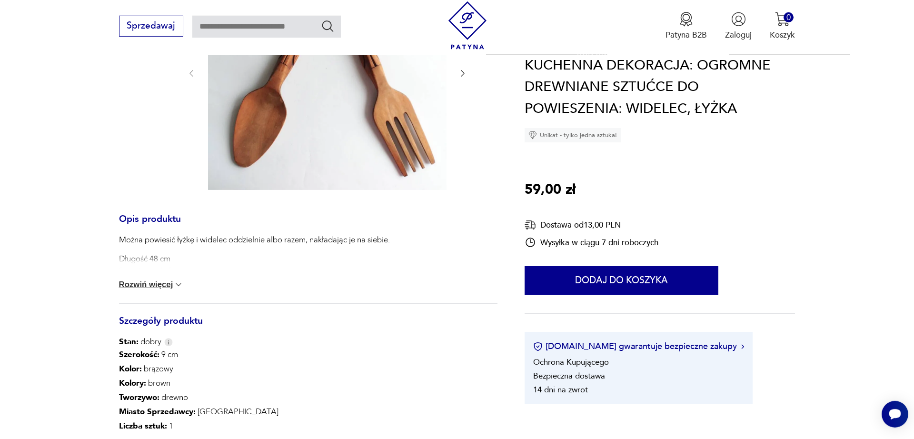
scroll to position [197, 0]
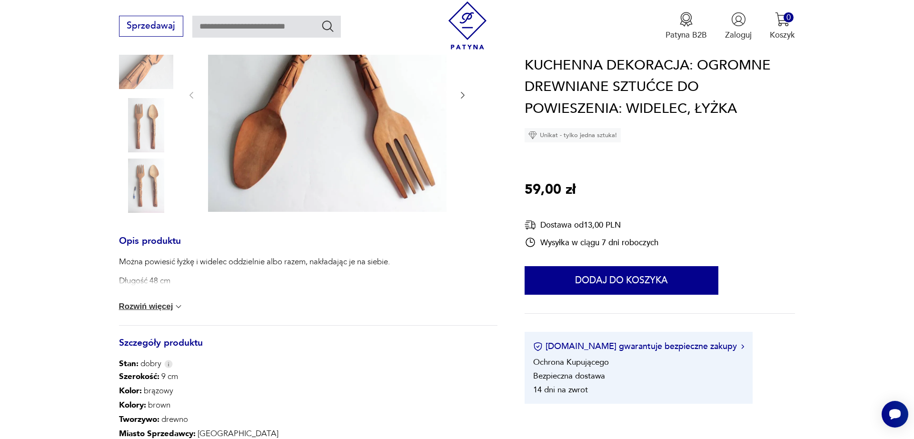
click at [131, 178] on img at bounding box center [146, 186] width 54 height 54
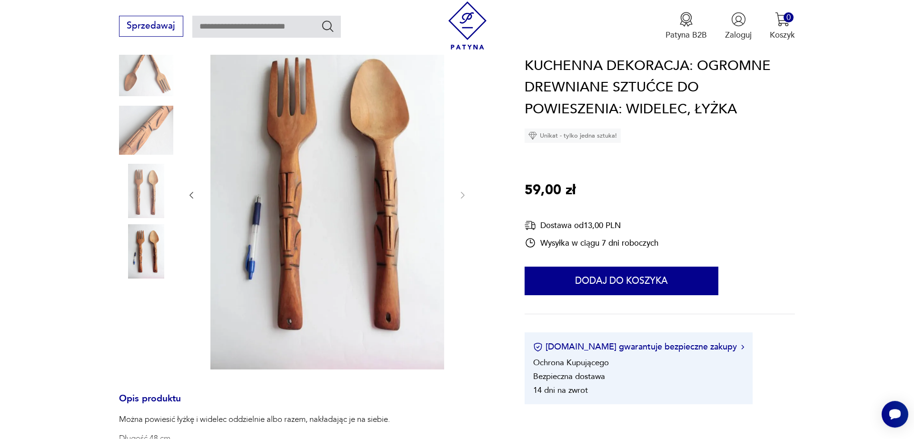
scroll to position [124, 0]
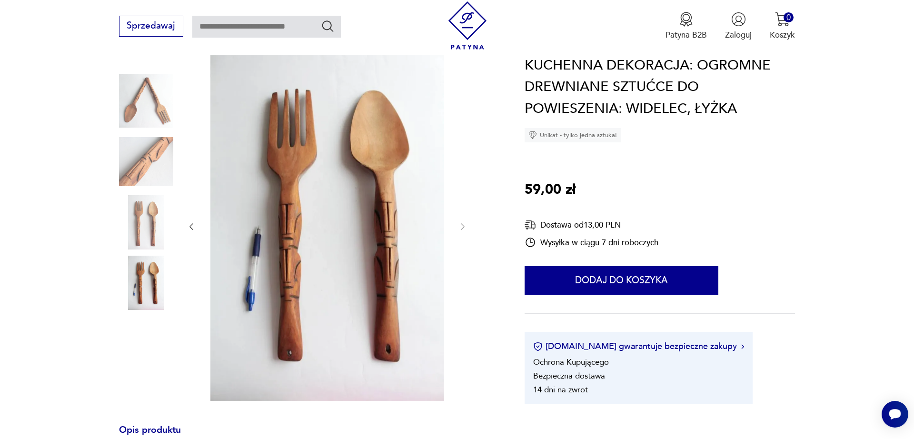
scroll to position [502, 0]
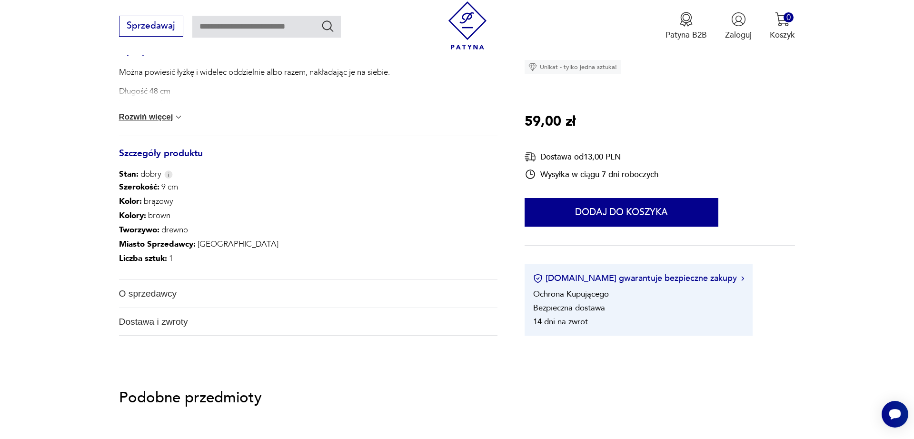
type input "*******"
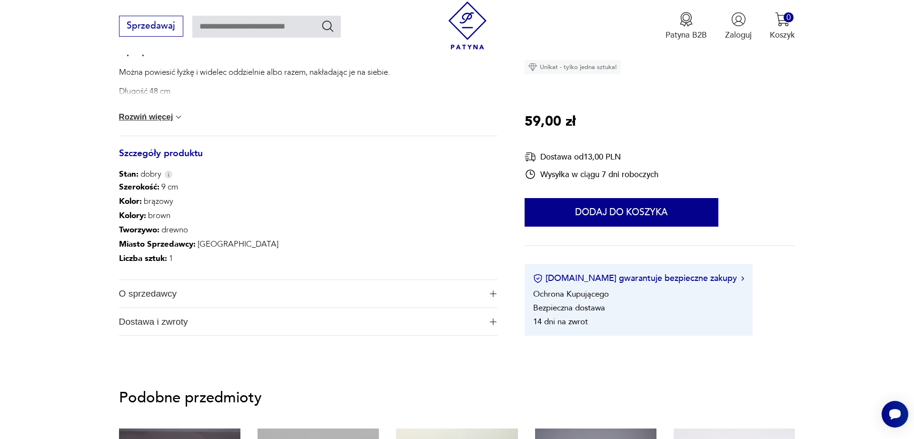
type input "*******"
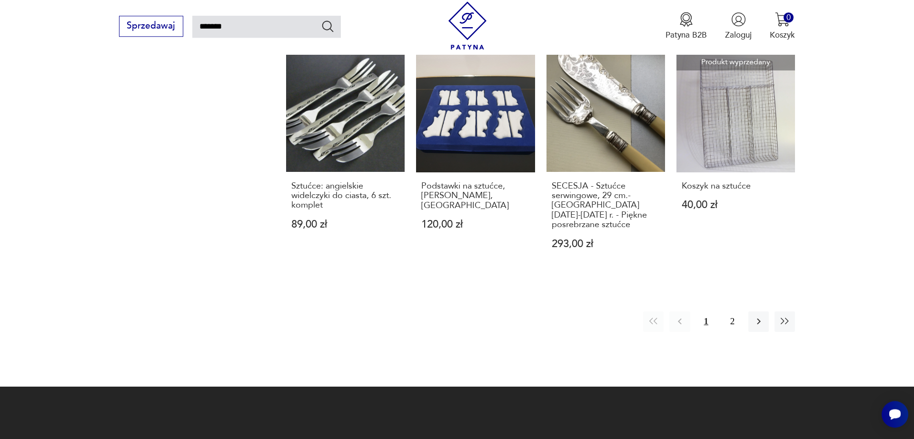
scroll to position [831, 0]
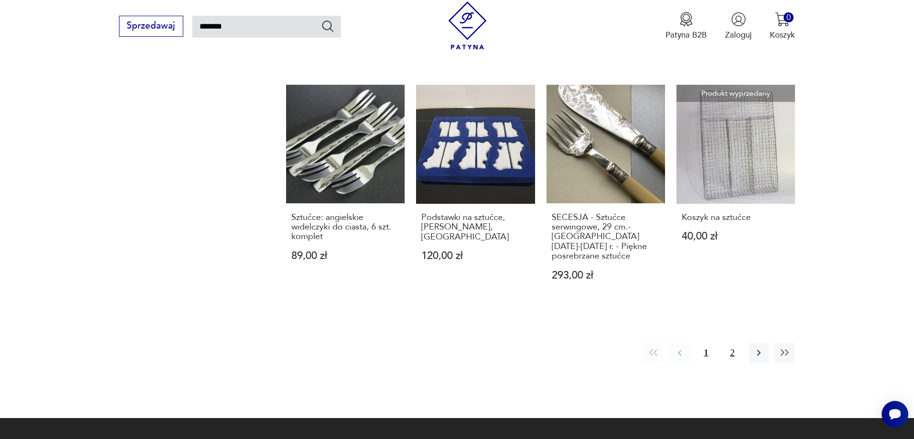
click at [726, 343] on button "2" at bounding box center [732, 353] width 20 height 20
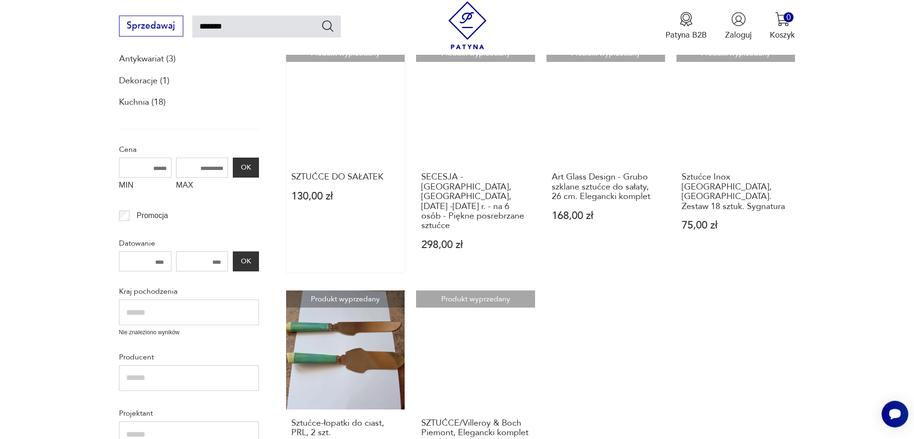
scroll to position [120, 0]
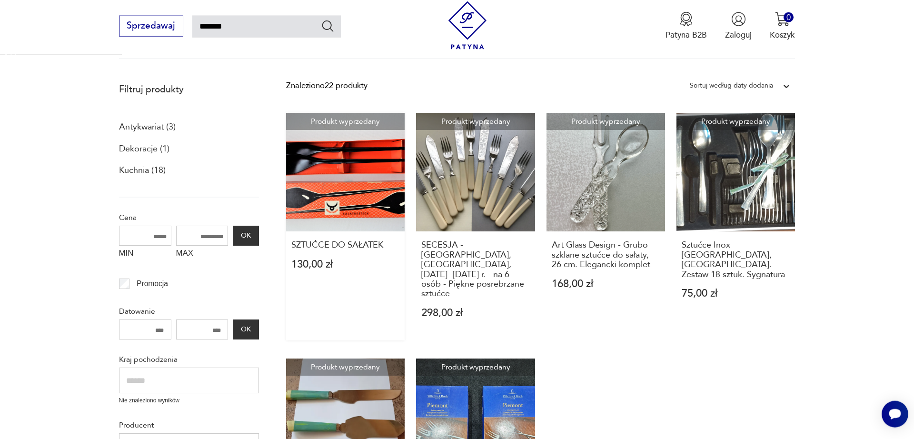
click at [315, 210] on link "Produkt wyprzedany SZTUĆCE DO SAŁATEK 130,00 zł" at bounding box center [345, 227] width 119 height 228
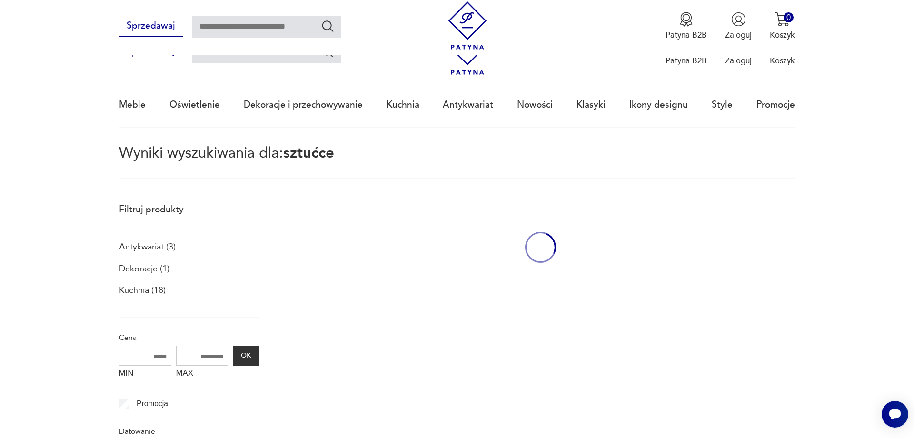
type input "*******"
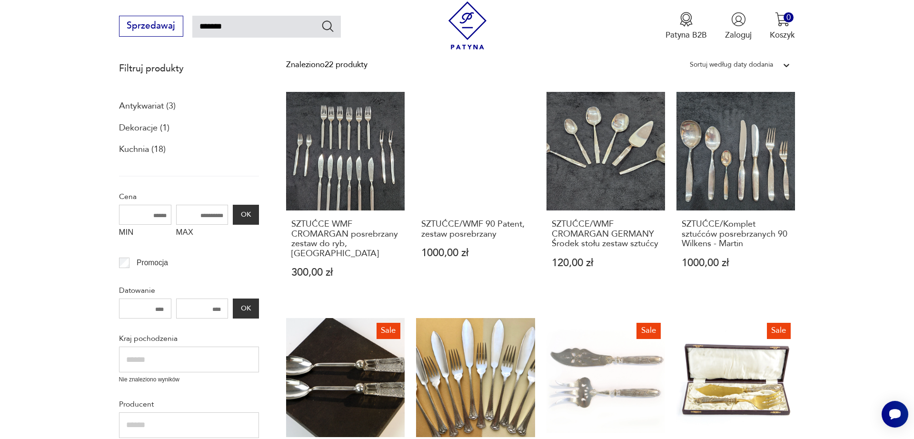
scroll to position [1125, 0]
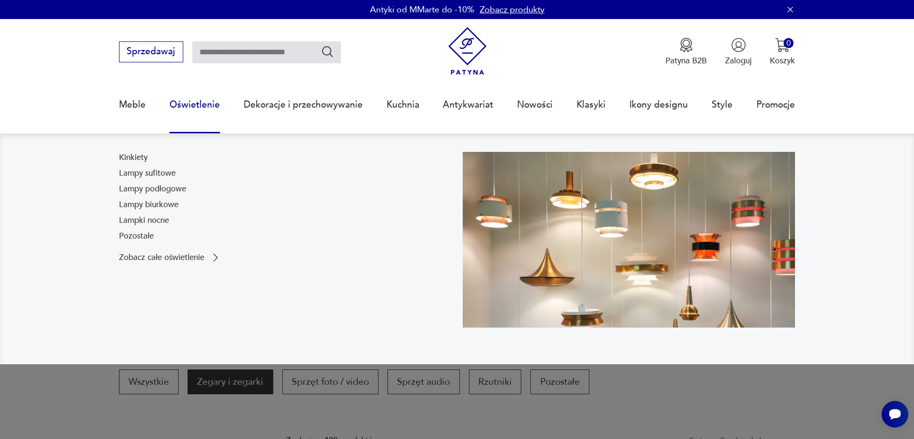
click at [200, 106] on link "Oświetlenie" at bounding box center [195, 105] width 50 height 44
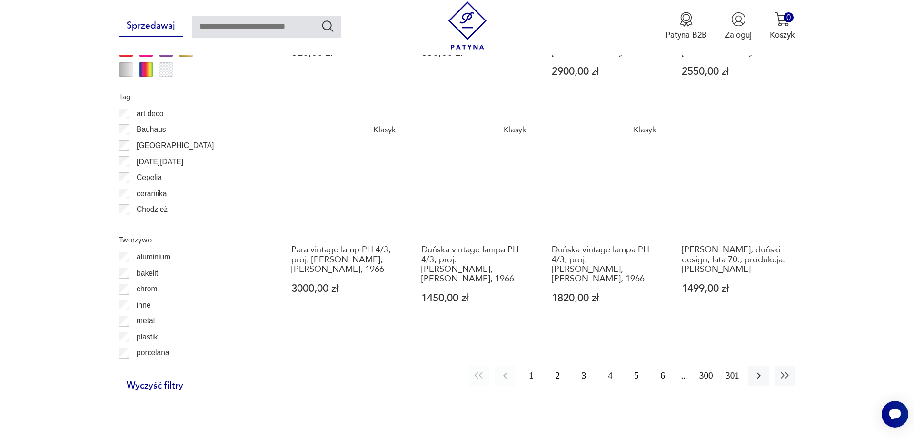
scroll to position [1079, 0]
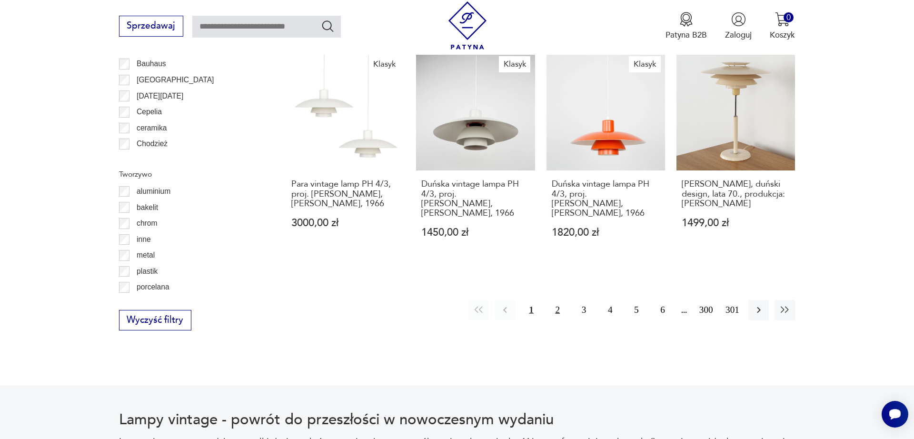
click at [554, 300] on button "2" at bounding box center [558, 310] width 20 height 20
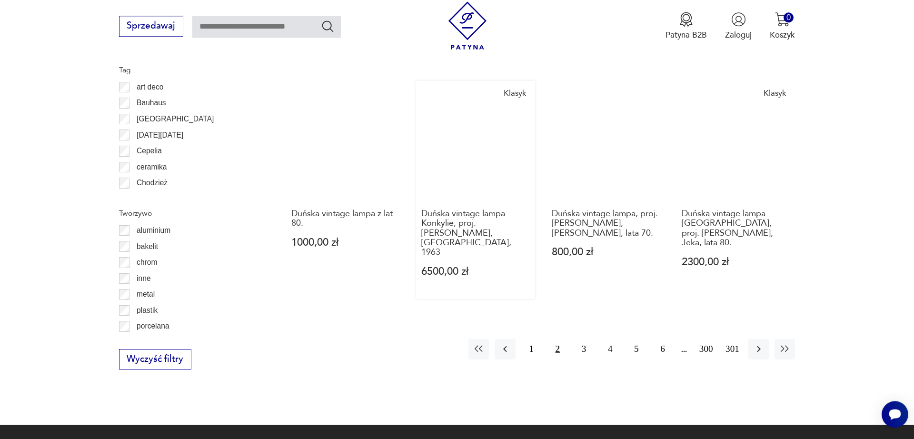
scroll to position [1072, 0]
